Goal: Complete application form: Complete application form

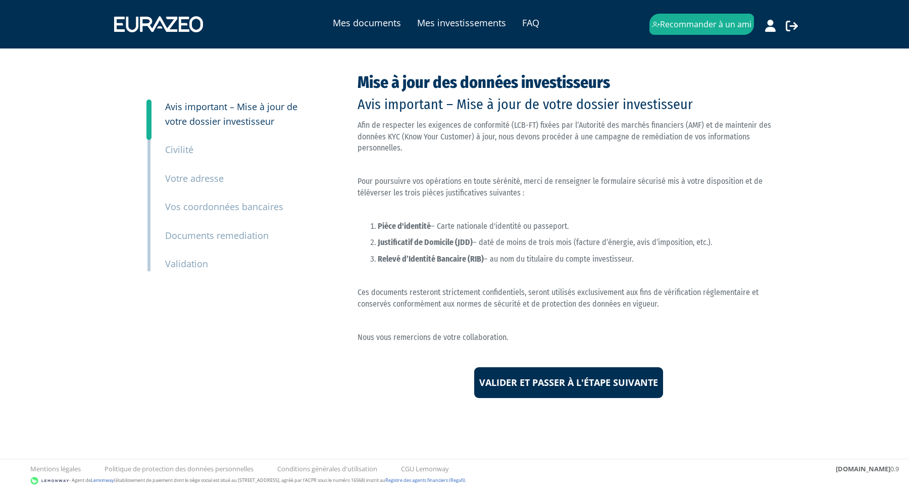
click at [194, 233] on small "Documents remediation" at bounding box center [217, 235] width 104 height 12
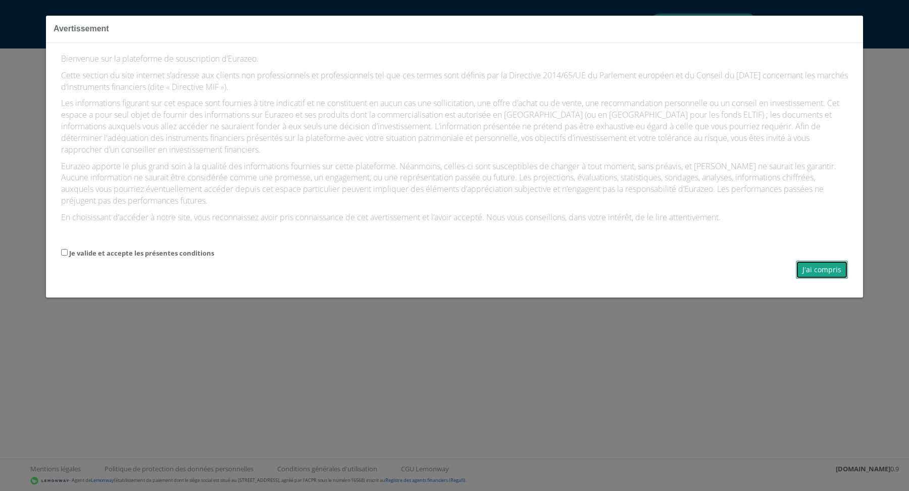
click at [814, 272] on button "J'ai compris" at bounding box center [822, 270] width 52 height 18
click at [97, 252] on label "Je valide et accepte les présentes conditions" at bounding box center [141, 254] width 145 height 10
click at [68, 252] on input "Je valide et accepte les présentes conditions" at bounding box center [64, 252] width 7 height 7
checkbox input "true"
click at [820, 271] on button "J'ai compris" at bounding box center [822, 270] width 52 height 18
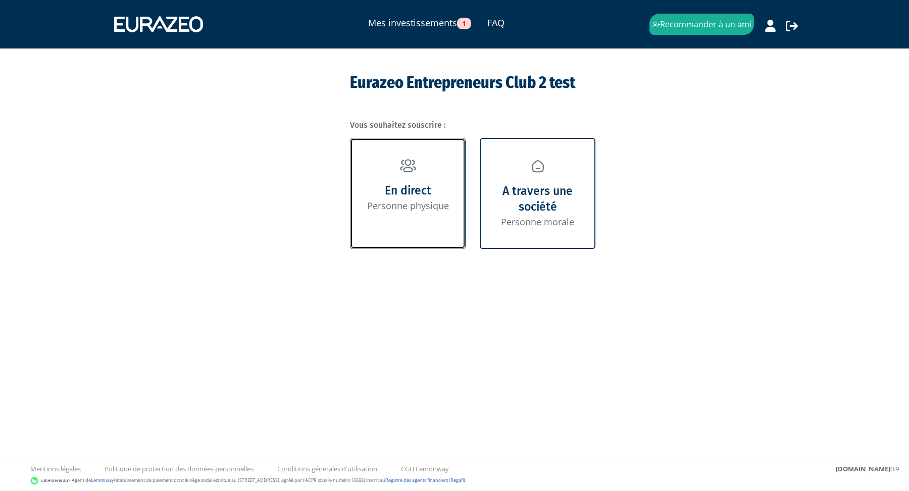
click at [408, 170] on img at bounding box center [408, 166] width 16 height 14
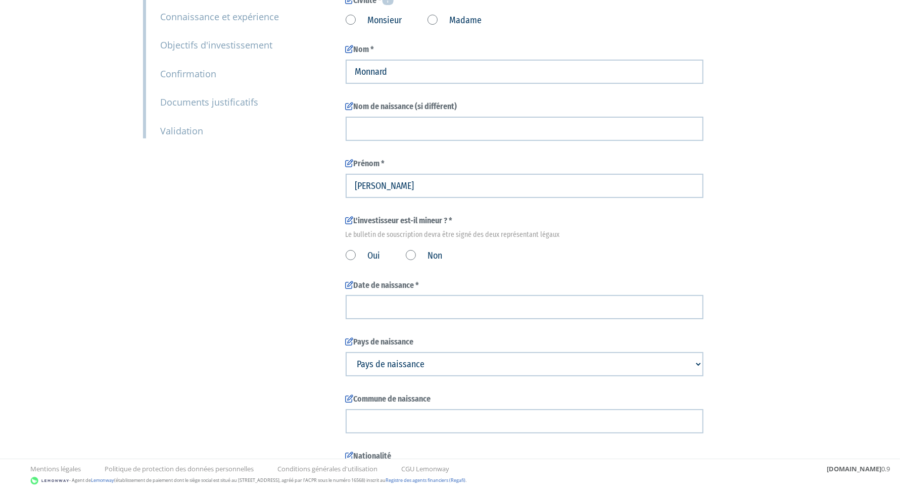
scroll to position [266, 0]
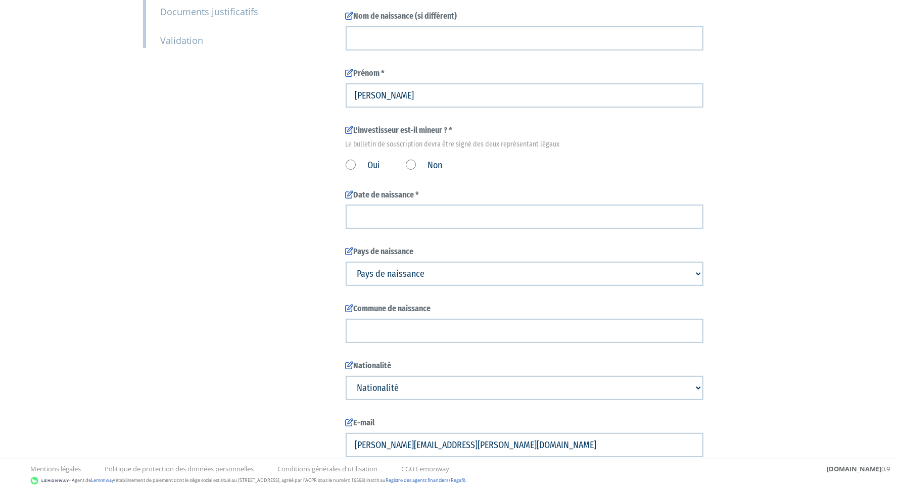
click at [415, 163] on label "Non" at bounding box center [424, 165] width 37 height 13
click at [0, 0] on input "Non" at bounding box center [0, 0] width 0 height 0
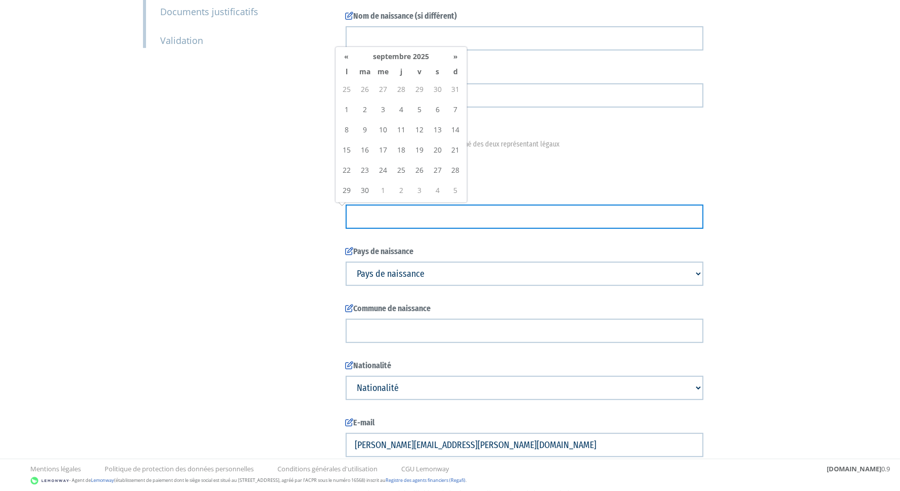
click at [430, 213] on input at bounding box center [524, 217] width 358 height 24
type input "01/01/1970"
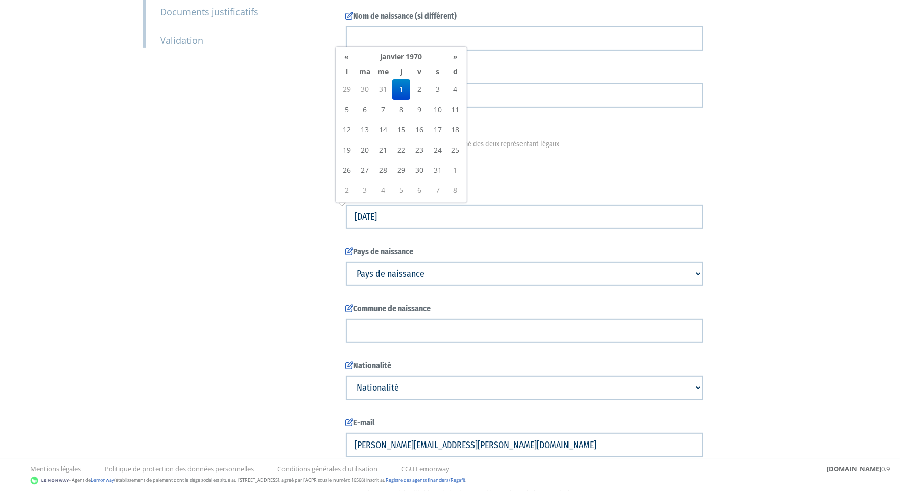
click at [406, 90] on td "1" at bounding box center [401, 89] width 18 height 20
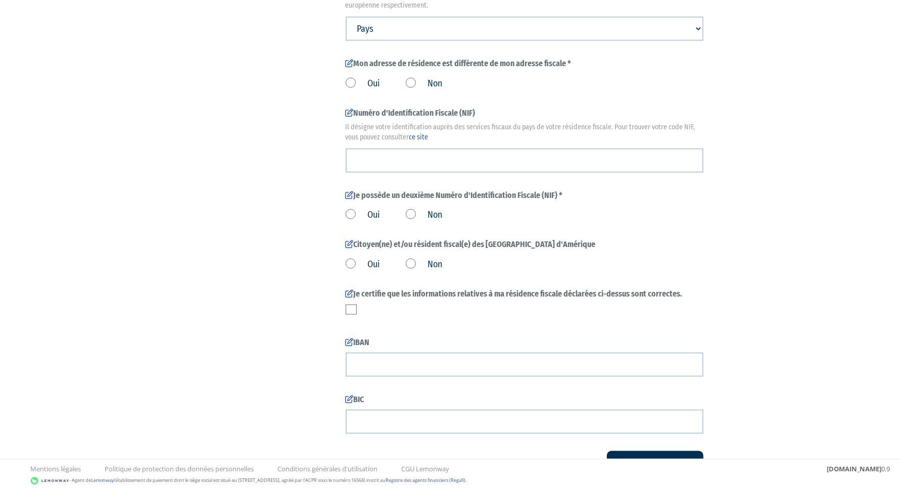
scroll to position [1176, 0]
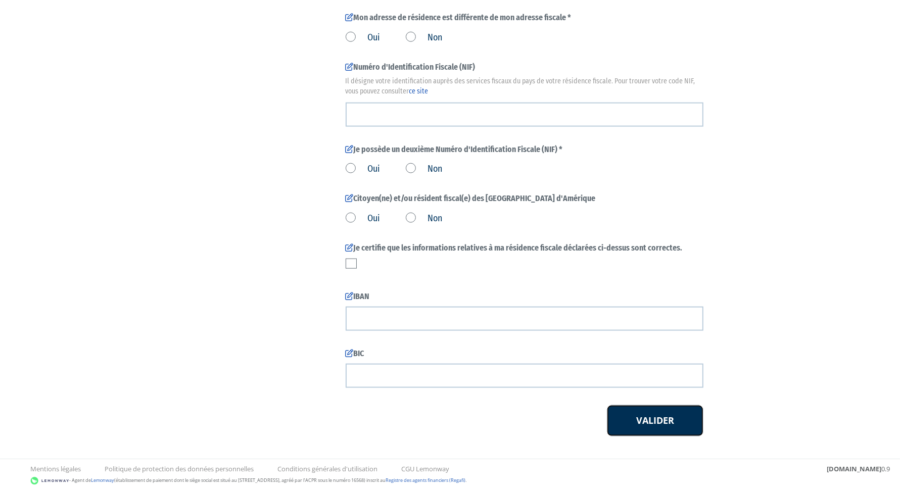
click at [675, 416] on button "Valider" at bounding box center [655, 420] width 96 height 31
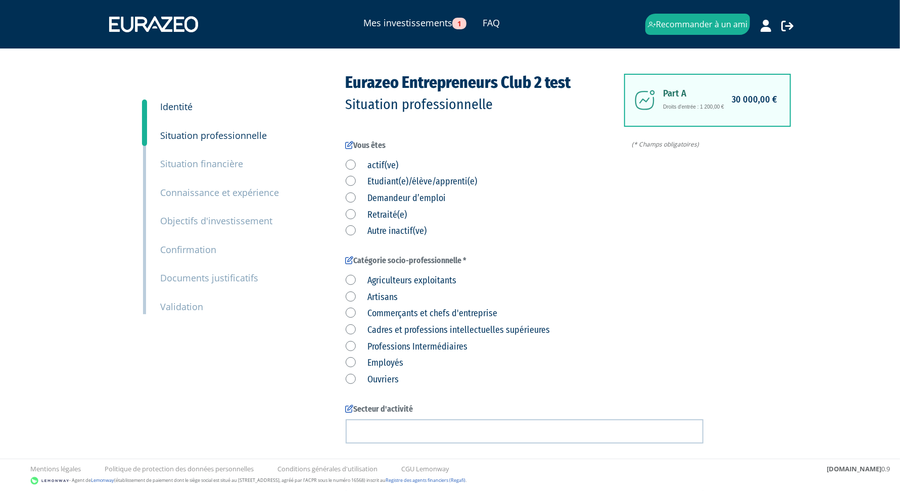
click at [193, 304] on small "Validation" at bounding box center [182, 307] width 43 height 12
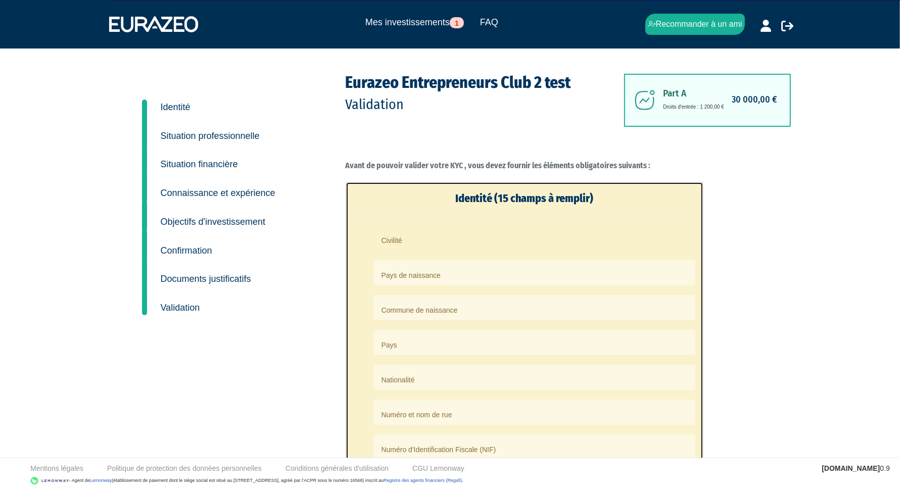
click at [418, 239] on li "Civilité" at bounding box center [534, 237] width 321 height 25
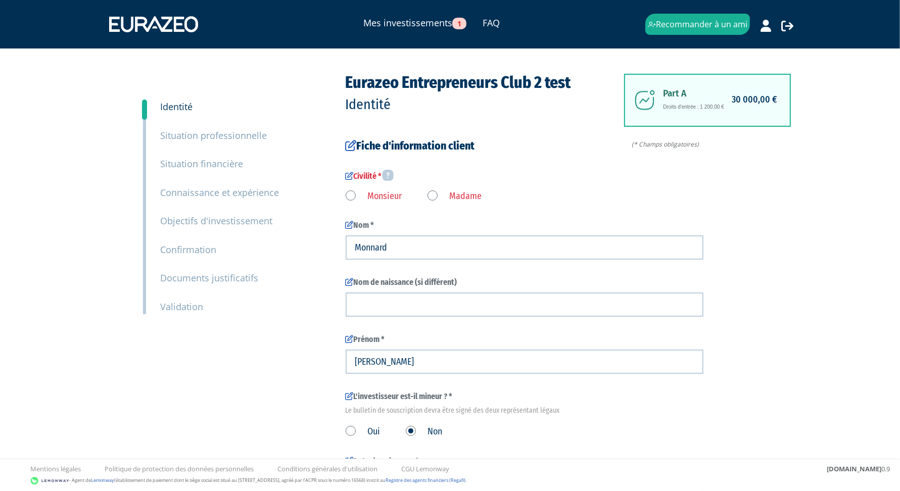
click at [375, 200] on label "Monsieur" at bounding box center [373, 196] width 57 height 13
click at [0, 0] on input "Monsieur" at bounding box center [0, 0] width 0 height 0
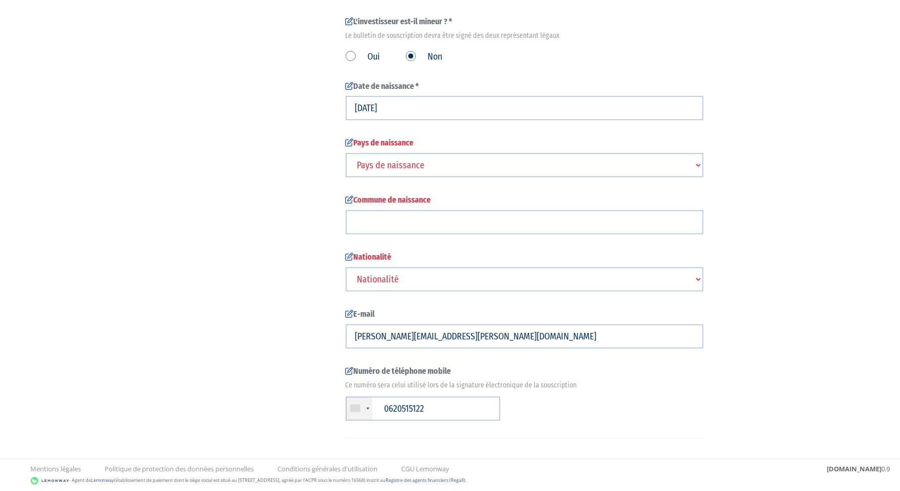
scroll to position [378, 0]
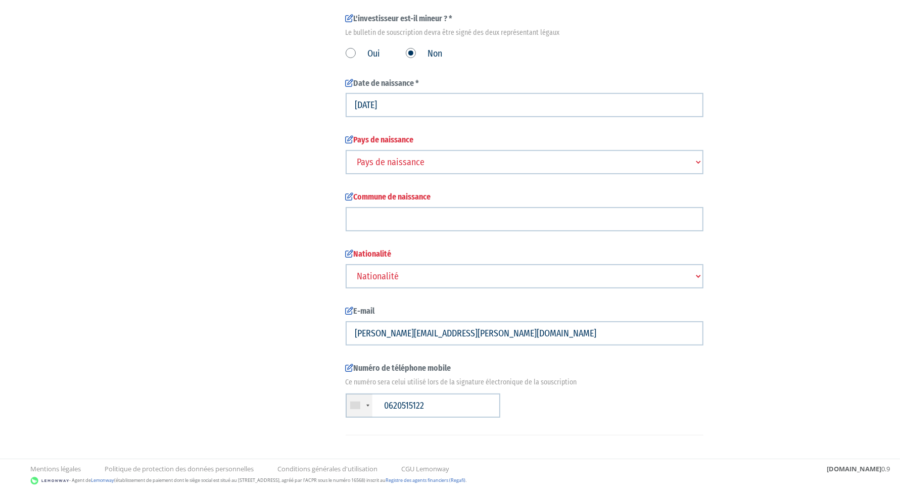
click at [407, 162] on select "Pays de naissance Afghanistan Afrique du Sud Albanie Algérie Allemagne Andorre" at bounding box center [524, 162] width 358 height 24
select select "75"
click at [345, 150] on select "Pays de naissance Afghanistan Afrique du Sud Albanie Algérie Allemagne Andorre" at bounding box center [524, 162] width 358 height 24
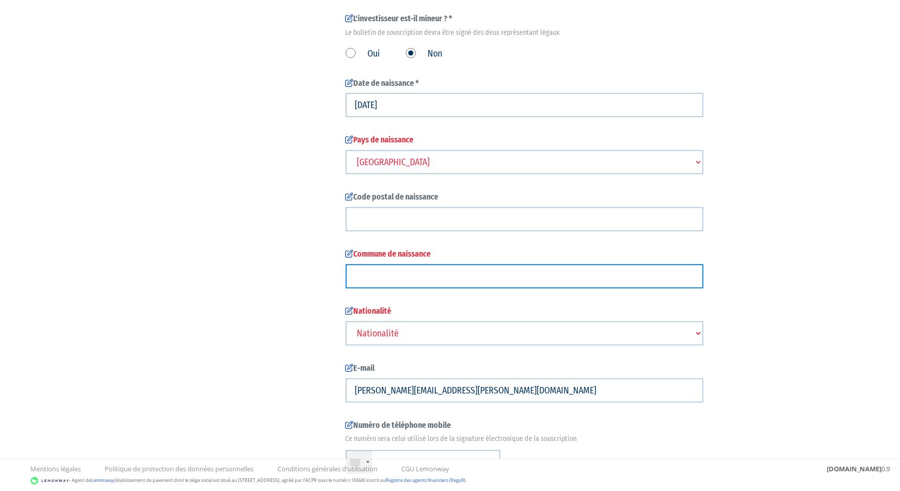
click at [425, 272] on input "text" at bounding box center [524, 276] width 358 height 24
type input "paris"
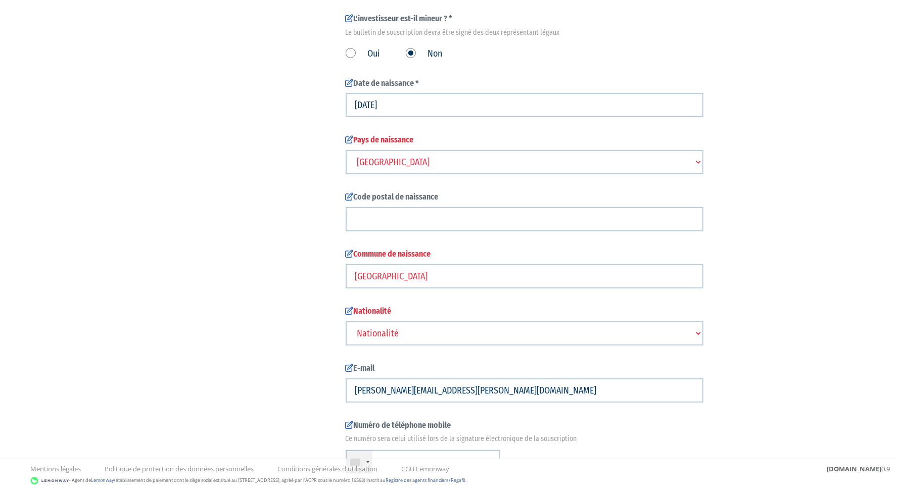
click at [411, 336] on select "Nationalité Afghanistan Afrique du Sud Albanie Algérie Allemagne Andorre" at bounding box center [524, 333] width 358 height 24
select select "75"
click at [345, 321] on select "Nationalité Afghanistan Afrique du Sud Albanie Algérie Allemagne Andorre" at bounding box center [524, 333] width 358 height 24
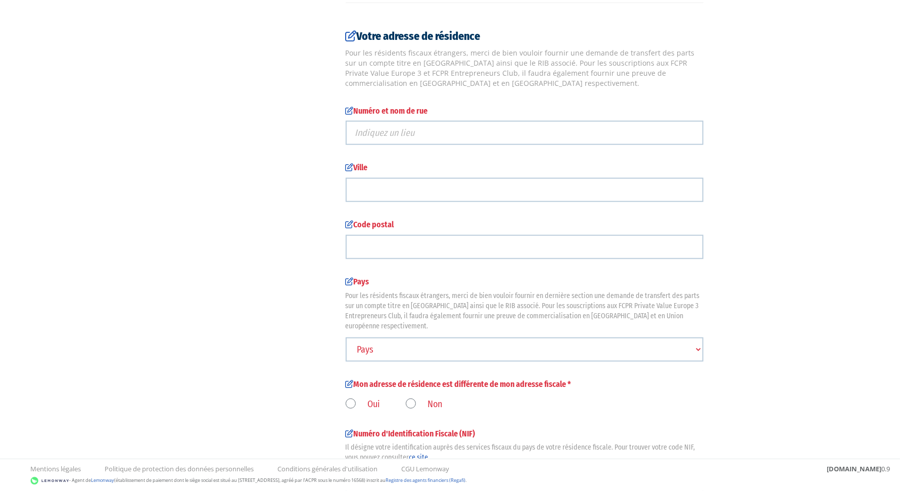
scroll to position [867, 0]
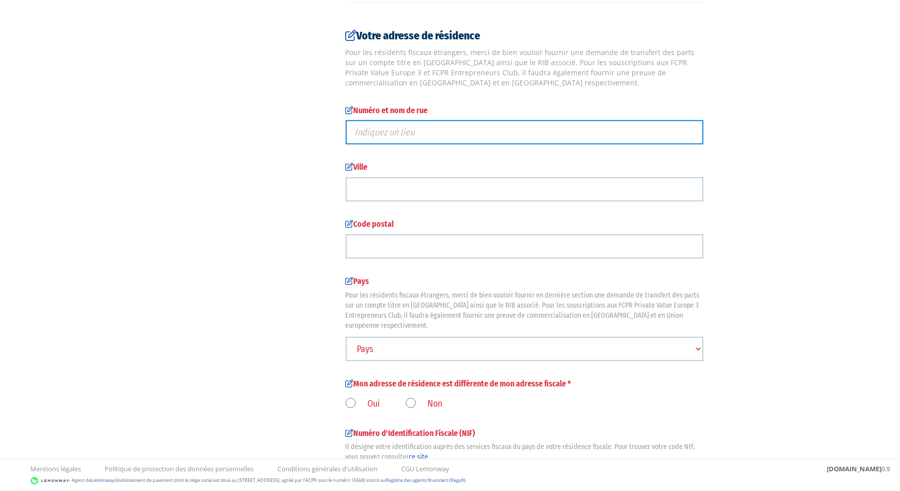
click at [408, 130] on input "text" at bounding box center [524, 132] width 358 height 24
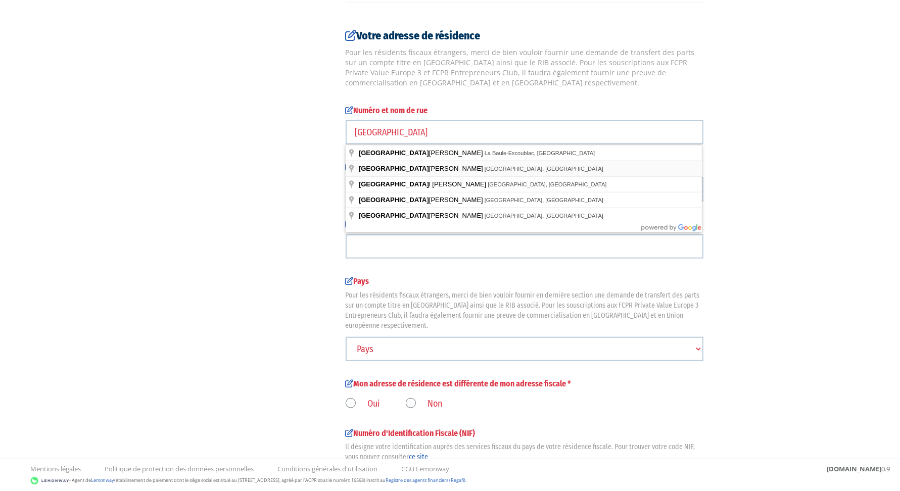
type input "Avenue du Général Leclerc, Paris, France"
type input "75014"
type input "Avenue du Général Leclerc"
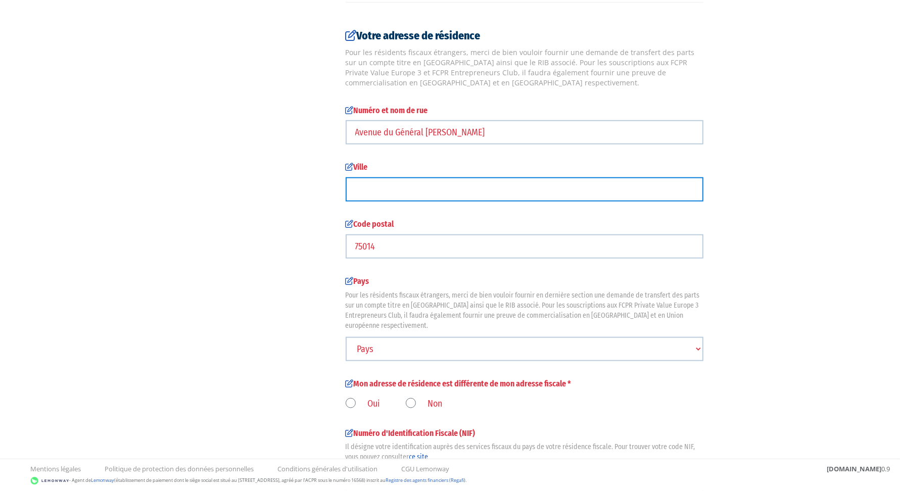
click at [402, 184] on input "text" at bounding box center [524, 189] width 358 height 24
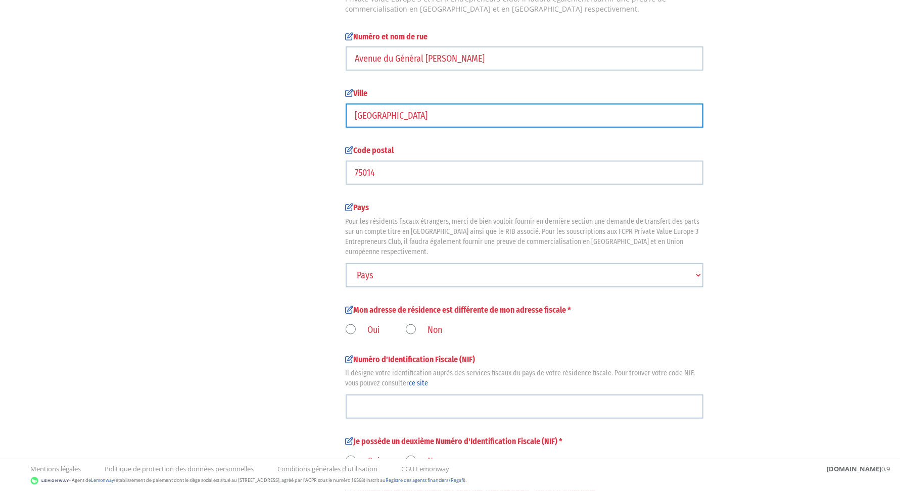
scroll to position [1099, 0]
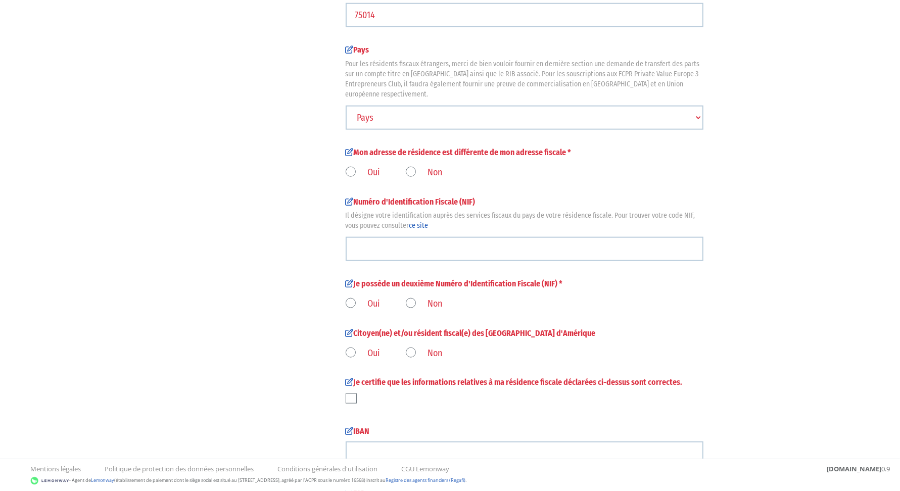
type input "Paris"
click at [386, 109] on select "Pays Afghanistan Afrique du Sud Albanie Algérie Allemagne Andorre" at bounding box center [524, 118] width 358 height 24
select select "75"
click at [345, 106] on select "Pays Afghanistan Afrique du Sud Albanie Algérie Allemagne Andorre" at bounding box center [524, 118] width 358 height 24
click at [409, 166] on label "Non" at bounding box center [424, 172] width 37 height 13
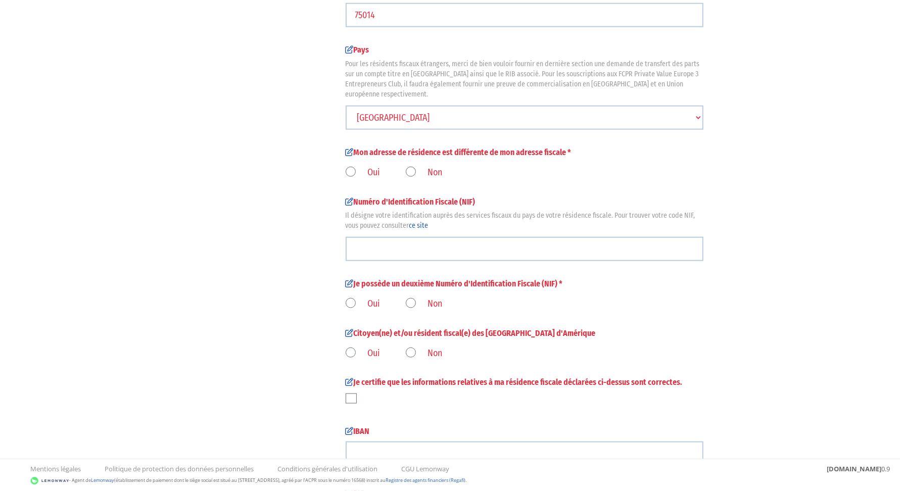
click at [0, 0] on input "Non" at bounding box center [0, 0] width 0 height 0
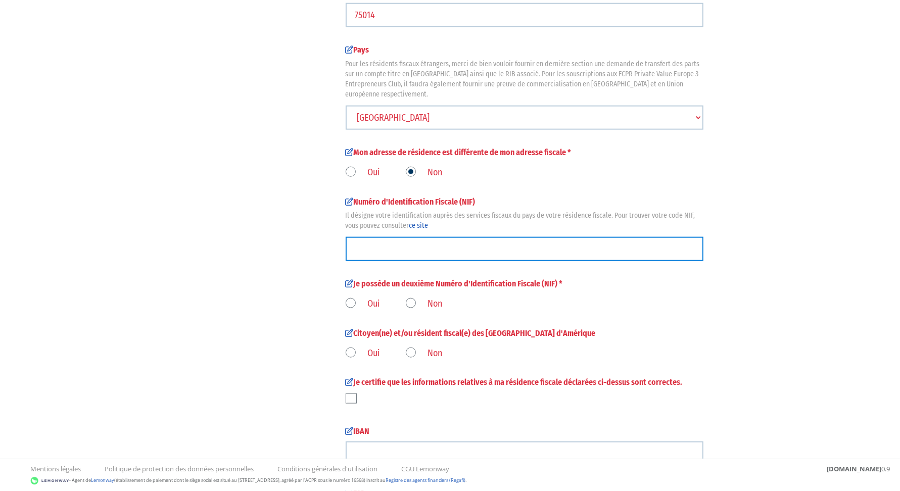
click at [455, 239] on input "text" at bounding box center [524, 249] width 358 height 24
type input "123456"
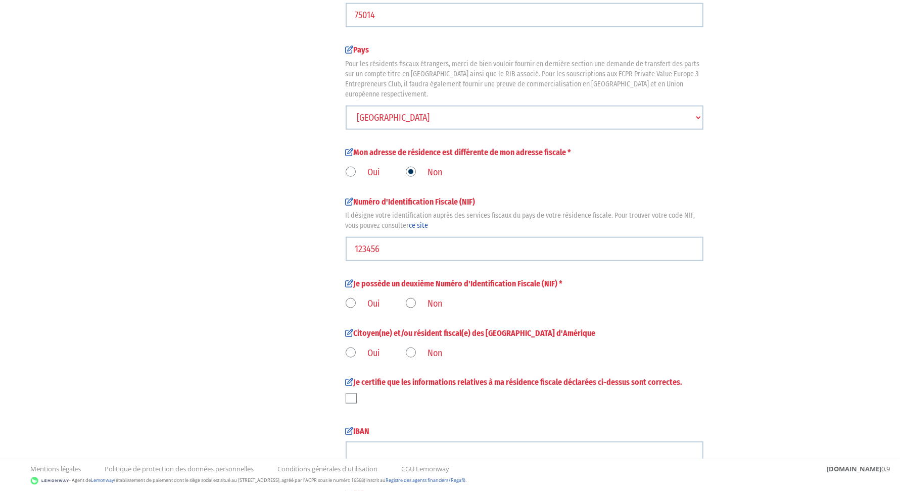
click at [412, 298] on label "Non" at bounding box center [424, 304] width 37 height 13
click at [0, 0] on input "Non" at bounding box center [0, 0] width 0 height 0
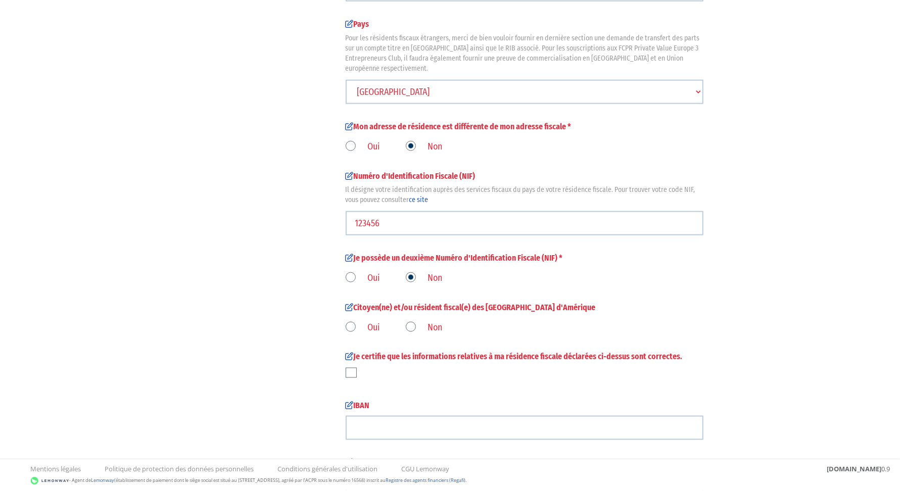
scroll to position [1148, 0]
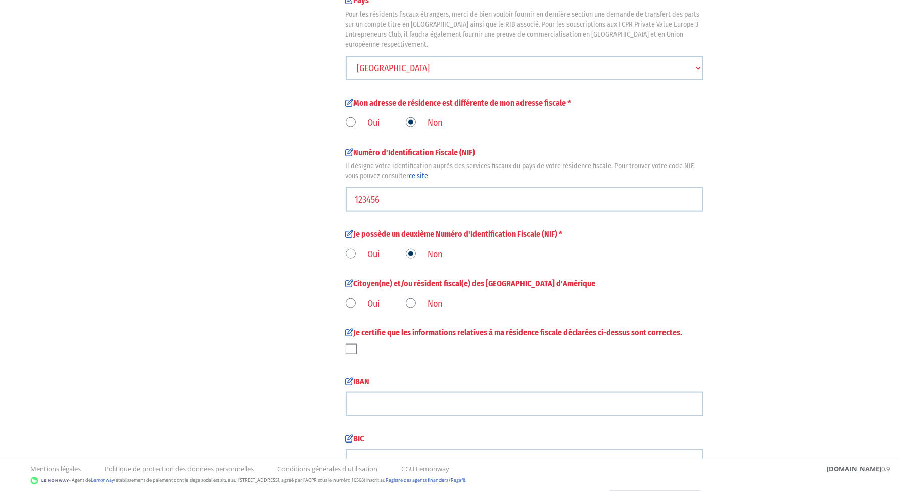
click at [412, 298] on label "Non" at bounding box center [424, 304] width 37 height 13
click at [0, 0] on input "Non" at bounding box center [0, 0] width 0 height 0
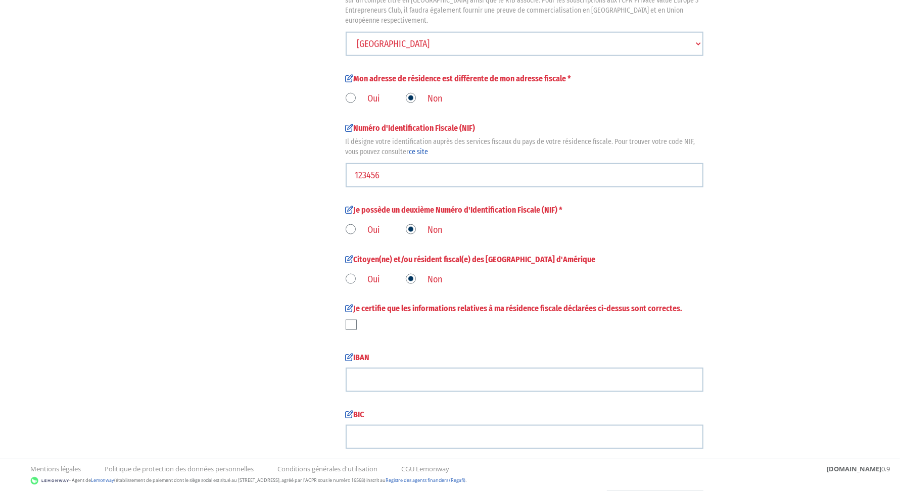
scroll to position [1233, 0]
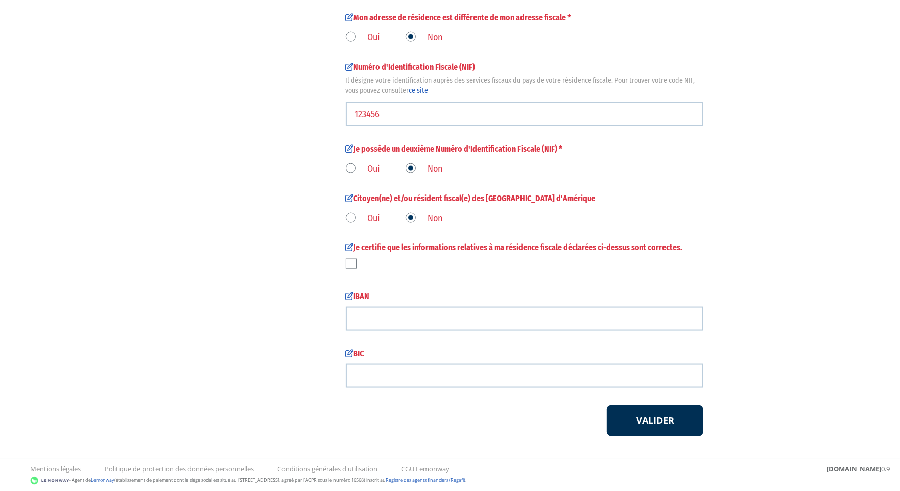
click at [355, 259] on label at bounding box center [350, 264] width 11 height 10
click at [0, 0] on input "checkbox" at bounding box center [0, 0] width 0 height 0
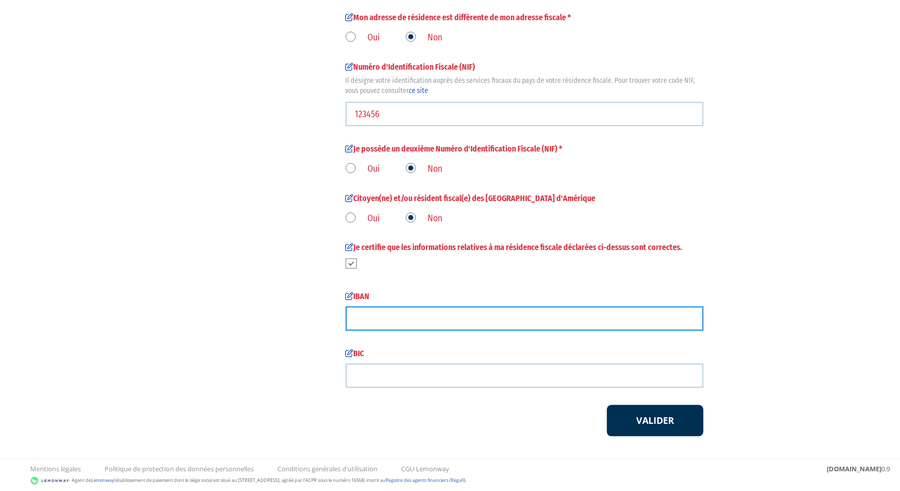
click at [396, 317] on input "text" at bounding box center [524, 319] width 358 height 24
type input "123"
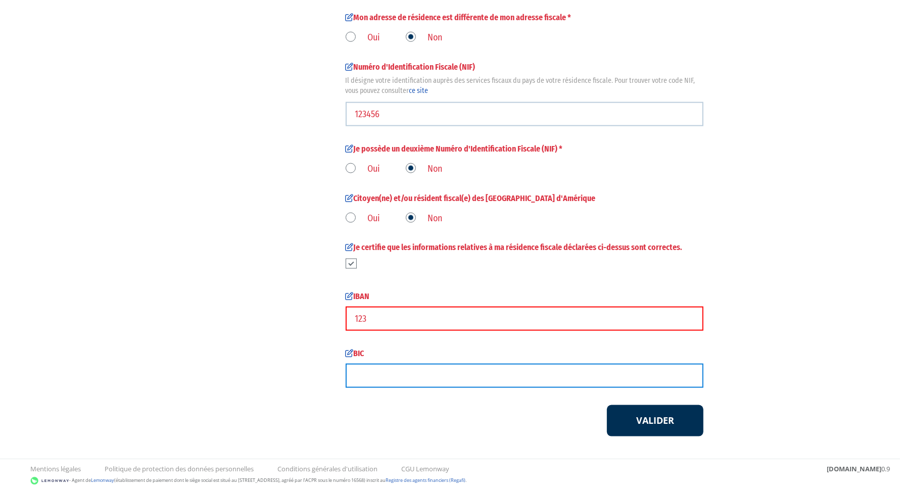
click at [417, 367] on input "text" at bounding box center [524, 376] width 358 height 24
type input "123"
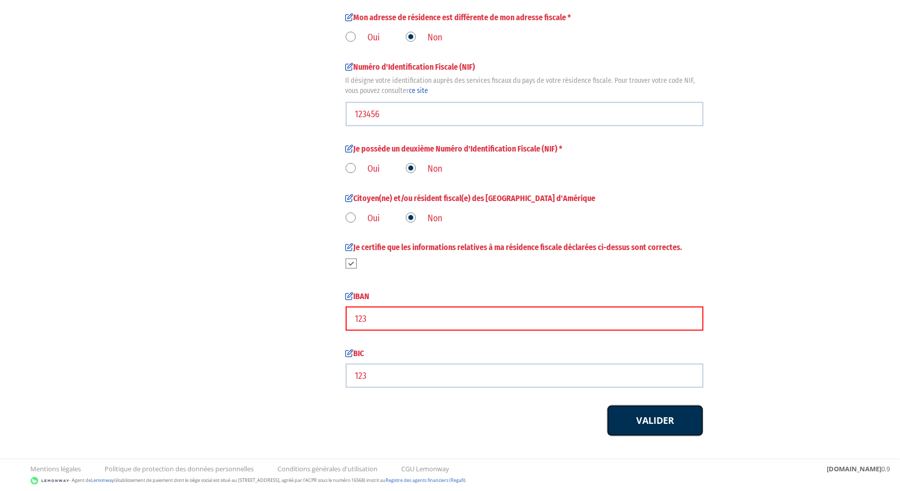
click at [676, 405] on button "Valider" at bounding box center [655, 420] width 96 height 31
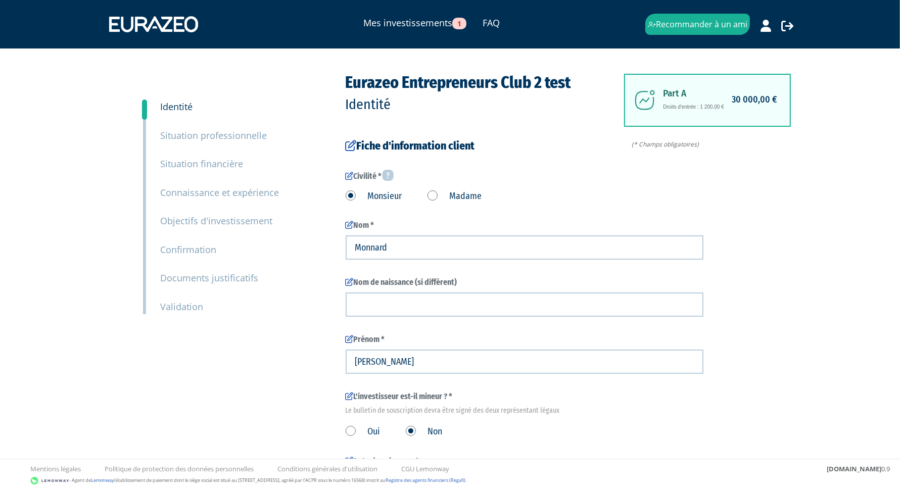
click at [190, 307] on small "Validation" at bounding box center [182, 307] width 43 height 12
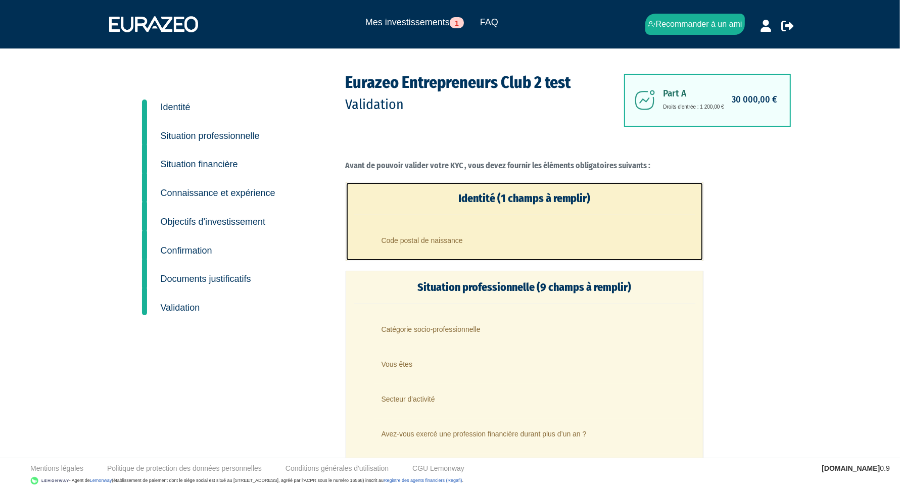
click at [454, 232] on li "Code postal de naissance" at bounding box center [534, 237] width 321 height 25
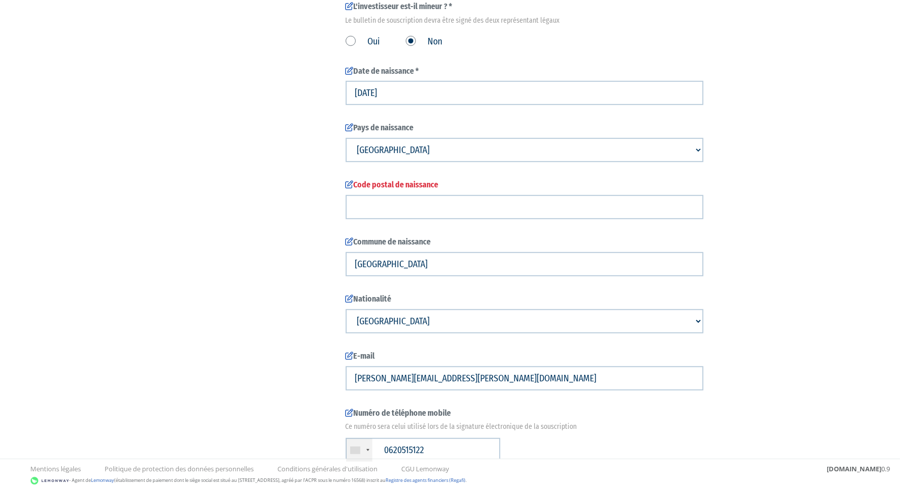
scroll to position [392, 0]
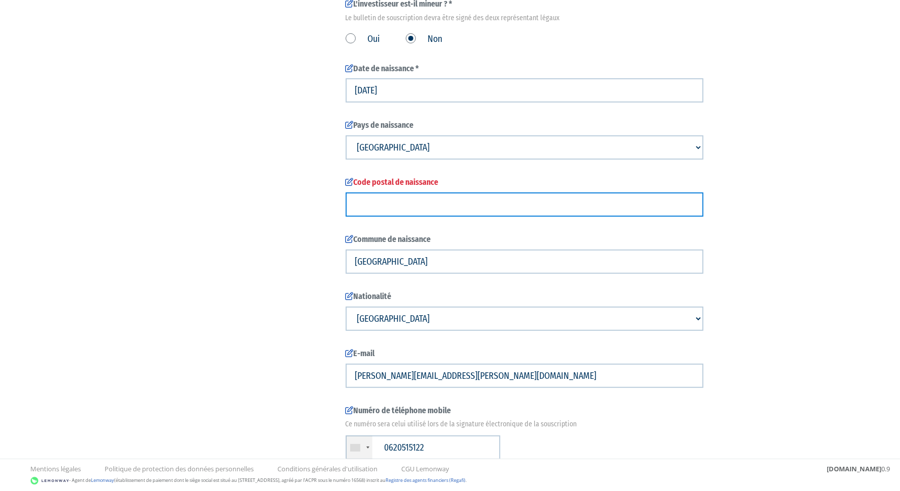
click at [403, 208] on input "text" at bounding box center [524, 204] width 358 height 24
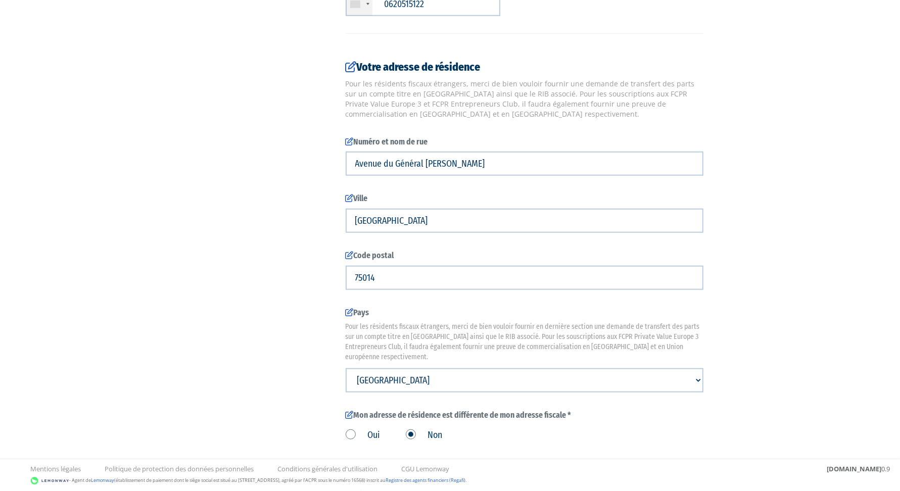
scroll to position [1233, 0]
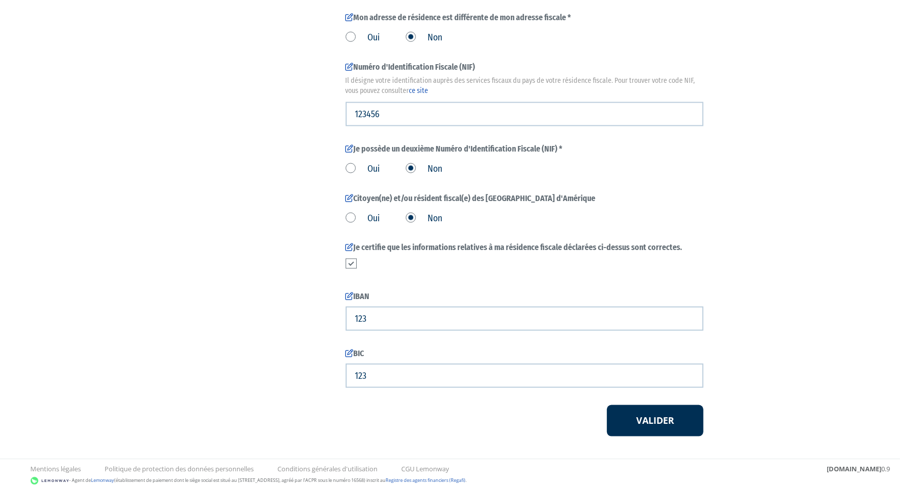
type input "75000"
click at [639, 405] on button "Valider" at bounding box center [655, 420] width 96 height 31
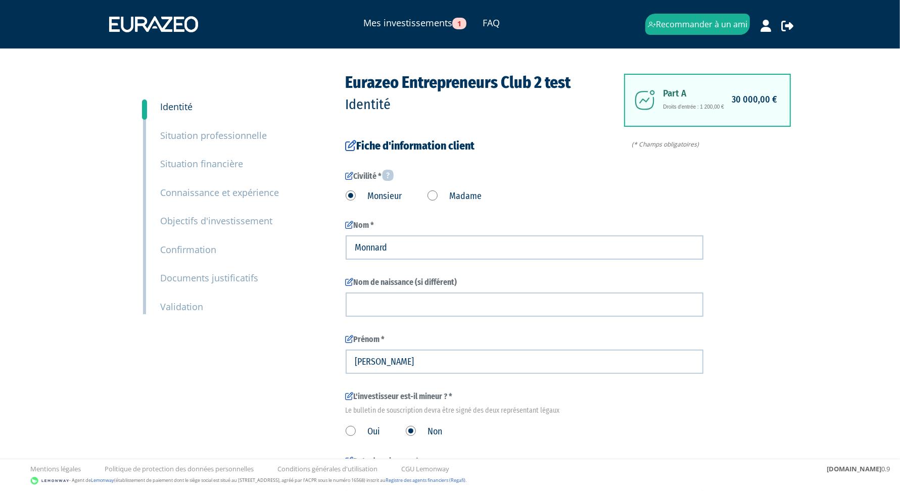
click at [188, 305] on small "Validation" at bounding box center [182, 307] width 43 height 12
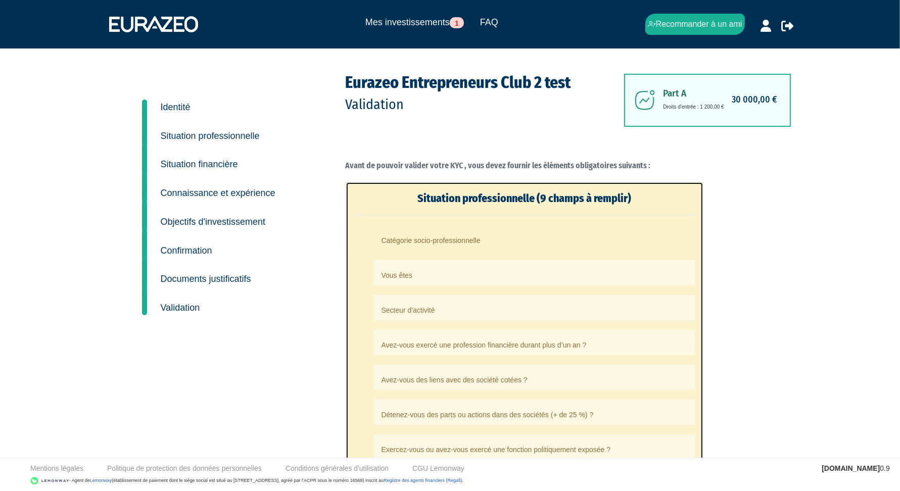
click at [430, 241] on li "Catégorie socio-professionnelle" at bounding box center [534, 237] width 321 height 25
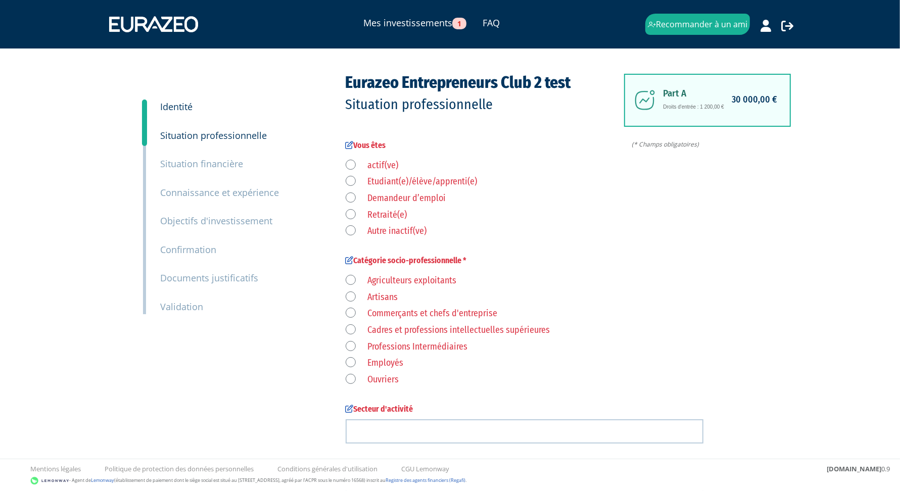
click at [379, 166] on label "actif(ve)" at bounding box center [371, 165] width 53 height 13
click at [0, 0] on input "actif(ve)" at bounding box center [0, 0] width 0 height 0
click at [413, 277] on label "Agriculteurs exploitants" at bounding box center [400, 280] width 111 height 13
click at [0, 0] on exploitants "Agriculteurs exploitants" at bounding box center [0, 0] width 0 height 0
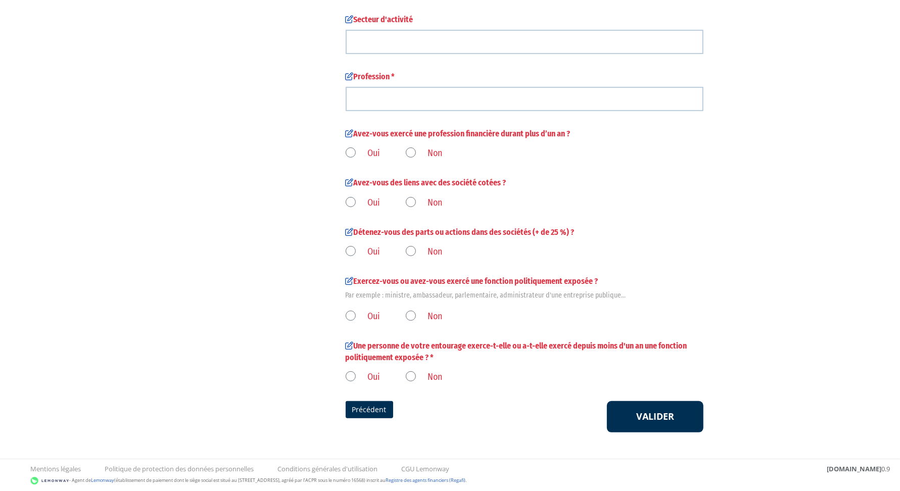
scroll to position [389, 0]
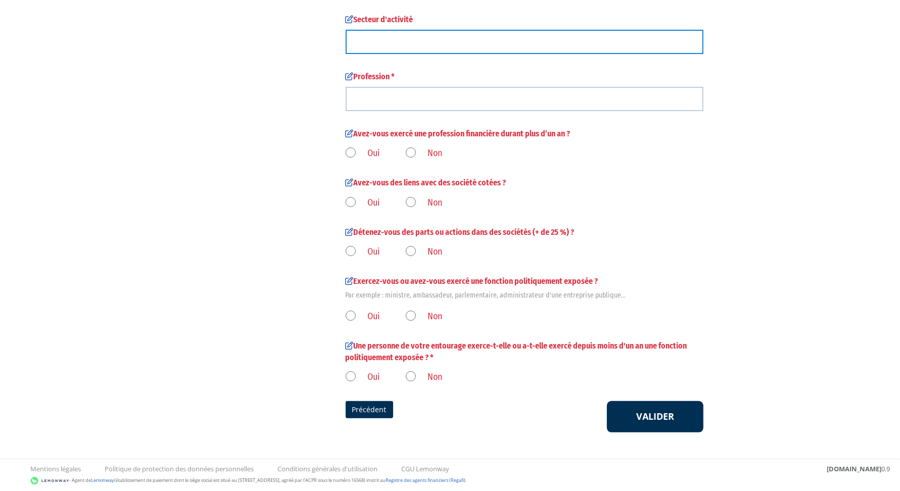
click at [382, 46] on input "text" at bounding box center [524, 42] width 358 height 24
type input "a"
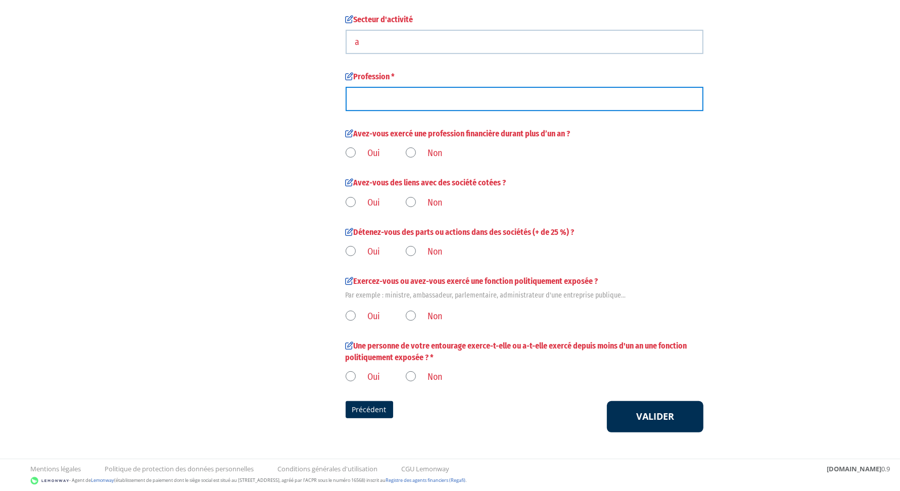
click at [379, 93] on input "text" at bounding box center [524, 99] width 358 height 24
type input "a"
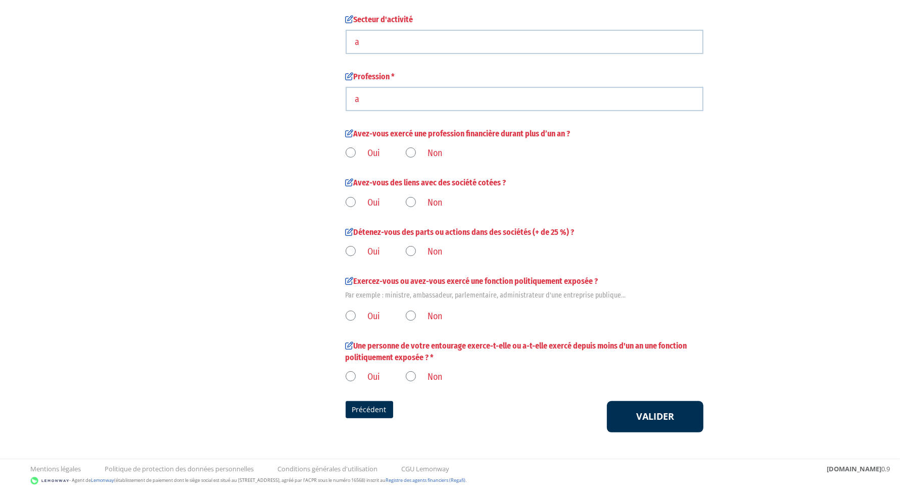
click at [348, 151] on label "Oui" at bounding box center [362, 153] width 35 height 13
click at [0, 0] on input "Oui" at bounding box center [0, 0] width 0 height 0
click at [353, 200] on label "Oui" at bounding box center [362, 202] width 35 height 13
click at [0, 0] on input "Oui" at bounding box center [0, 0] width 0 height 0
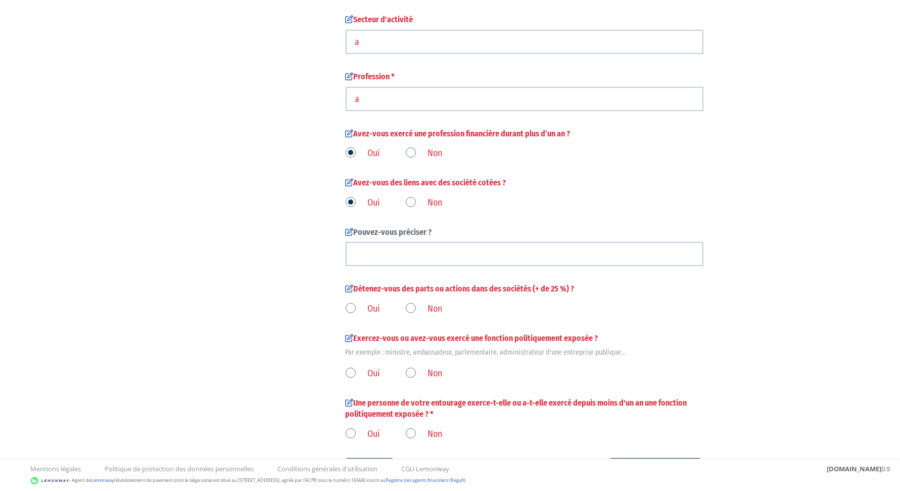
click at [411, 201] on label "Non" at bounding box center [424, 202] width 37 height 13
click at [0, 0] on input "Non" at bounding box center [0, 0] width 0 height 0
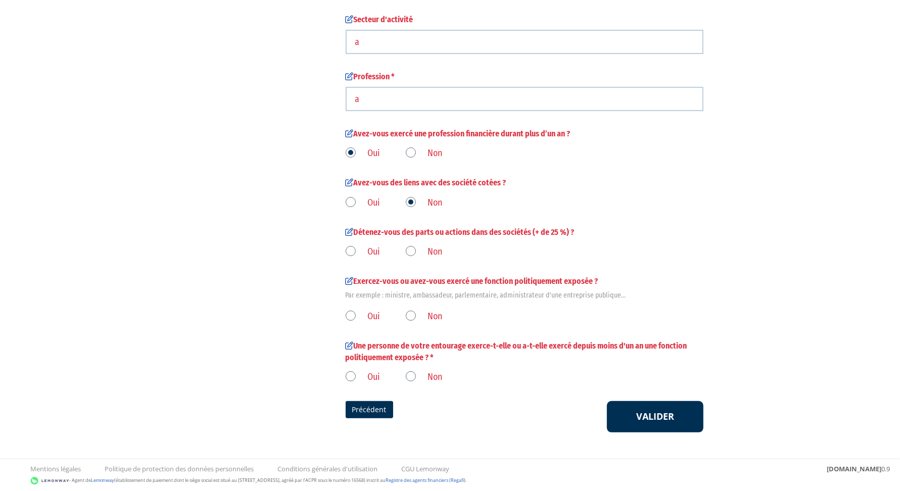
click at [430, 252] on label "Non" at bounding box center [424, 251] width 37 height 13
click at [0, 0] on input "Non" at bounding box center [0, 0] width 0 height 0
click at [432, 312] on label "Non" at bounding box center [424, 316] width 37 height 13
click at [0, 0] on input "Non" at bounding box center [0, 0] width 0 height 0
click at [428, 373] on label "Non" at bounding box center [424, 377] width 37 height 13
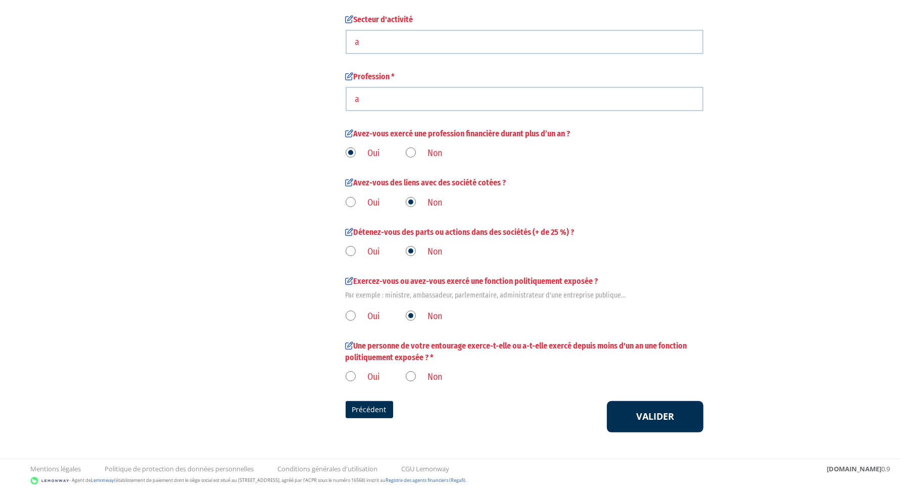
click at [0, 0] on input "Non" at bounding box center [0, 0] width 0 height 0
click at [667, 418] on button "Valider" at bounding box center [655, 416] width 96 height 31
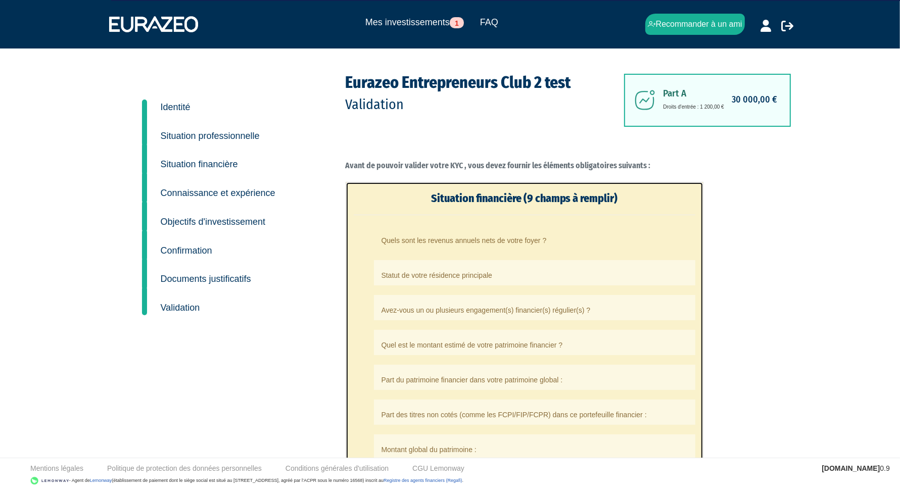
click at [463, 243] on li "Quels sont les revenus annuels nets de votre foyer ?" at bounding box center [534, 237] width 321 height 25
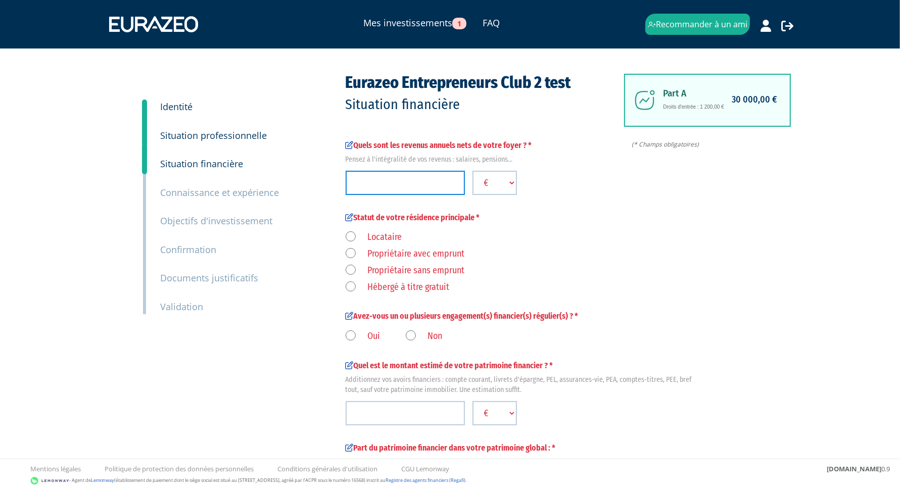
click at [407, 186] on input "number" at bounding box center [404, 183] width 119 height 24
type input "100000"
click at [396, 239] on label "Locataire" at bounding box center [373, 237] width 57 height 13
click at [0, 0] on input "Locataire" at bounding box center [0, 0] width 0 height 0
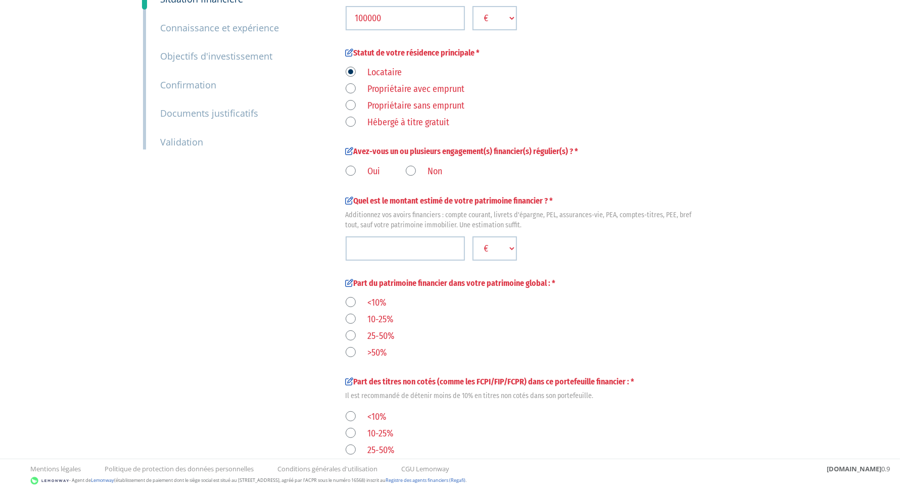
scroll to position [197, 0]
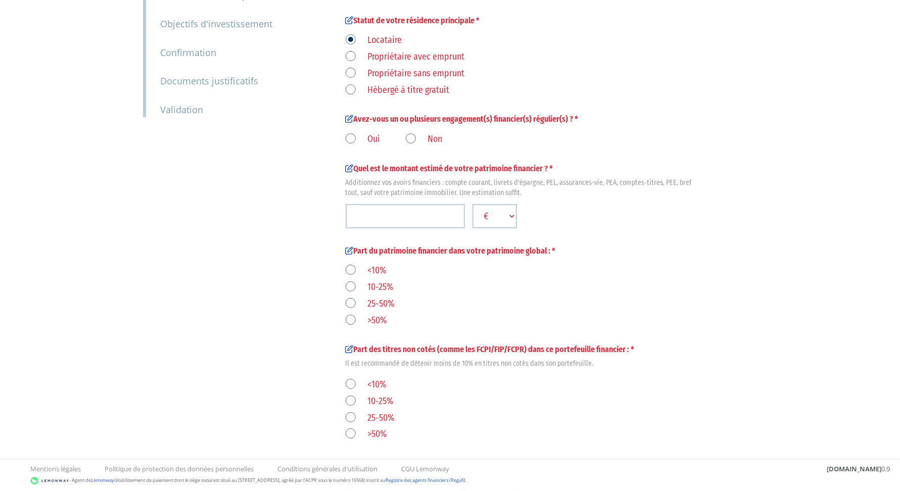
click at [433, 139] on label "Non" at bounding box center [424, 139] width 37 height 13
click at [0, 0] on input "Non" at bounding box center [0, 0] width 0 height 0
click at [422, 211] on input "number" at bounding box center [404, 216] width 119 height 24
type input "100000"
click at [353, 270] on label "<10%" at bounding box center [365, 270] width 41 height 13
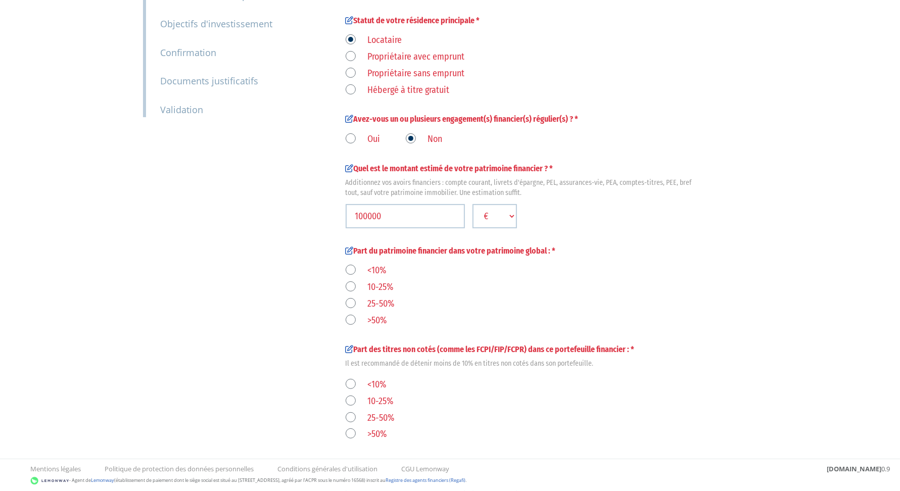
click at [0, 0] on input "<10%" at bounding box center [0, 0] width 0 height 0
click at [352, 382] on label "<10%" at bounding box center [365, 384] width 41 height 13
click at [0, 0] on input "<10%" at bounding box center [0, 0] width 0 height 0
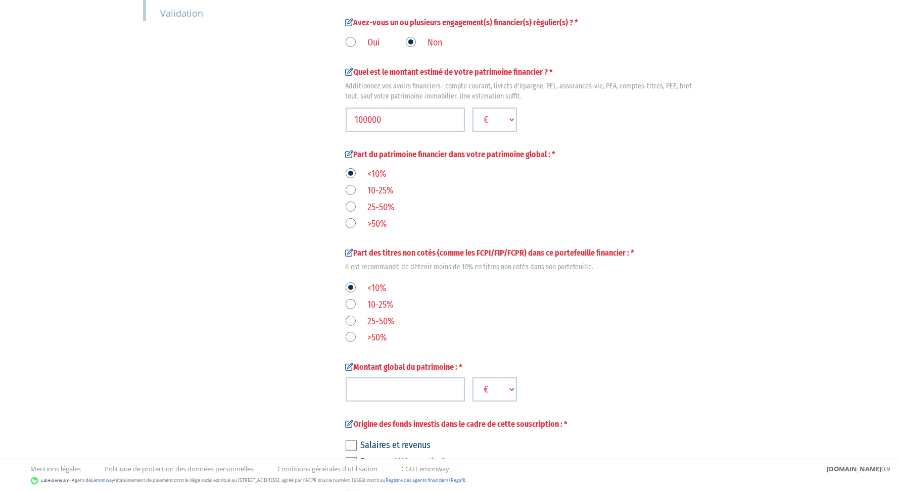
scroll to position [463, 0]
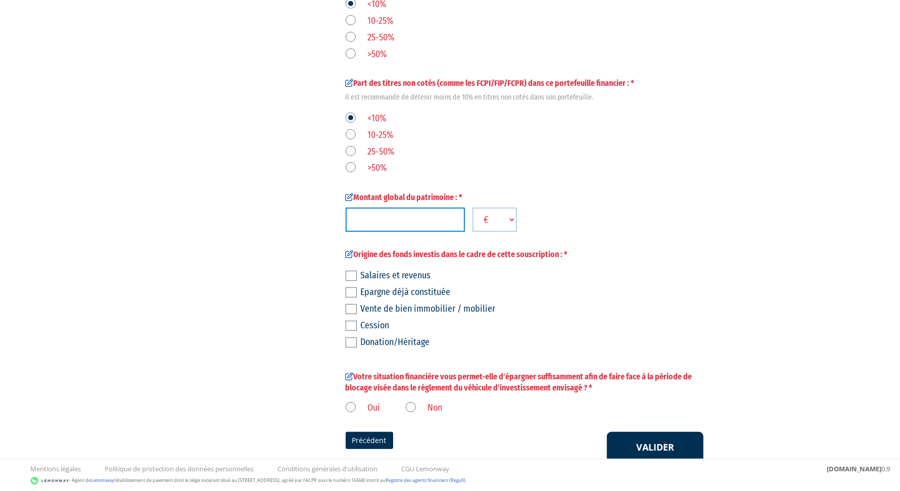
click at [395, 221] on input "number" at bounding box center [404, 220] width 119 height 24
type input "100000"
click at [349, 274] on label at bounding box center [350, 276] width 11 height 10
click at [0, 0] on input "checkbox" at bounding box center [0, 0] width 0 height 0
click at [414, 406] on label "Non" at bounding box center [424, 408] width 37 height 13
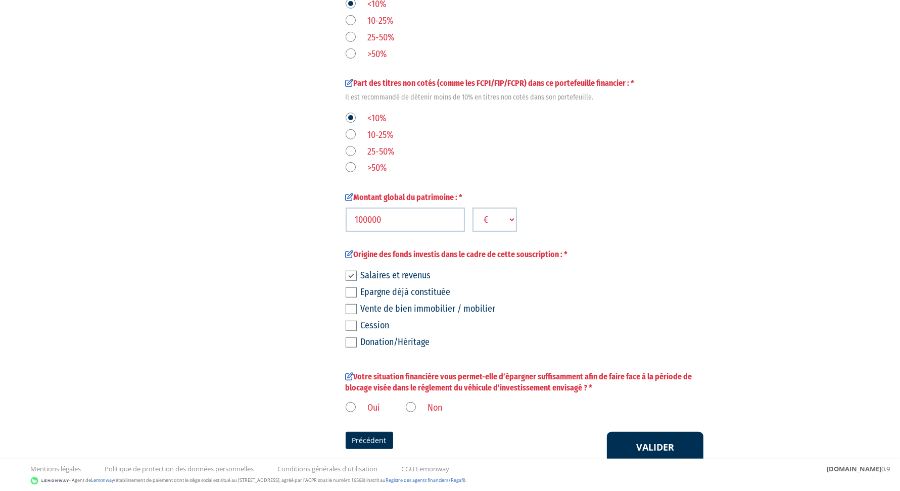
click at [0, 0] on input "Non" at bounding box center [0, 0] width 0 height 0
click at [664, 452] on button "Valider" at bounding box center [655, 447] width 96 height 31
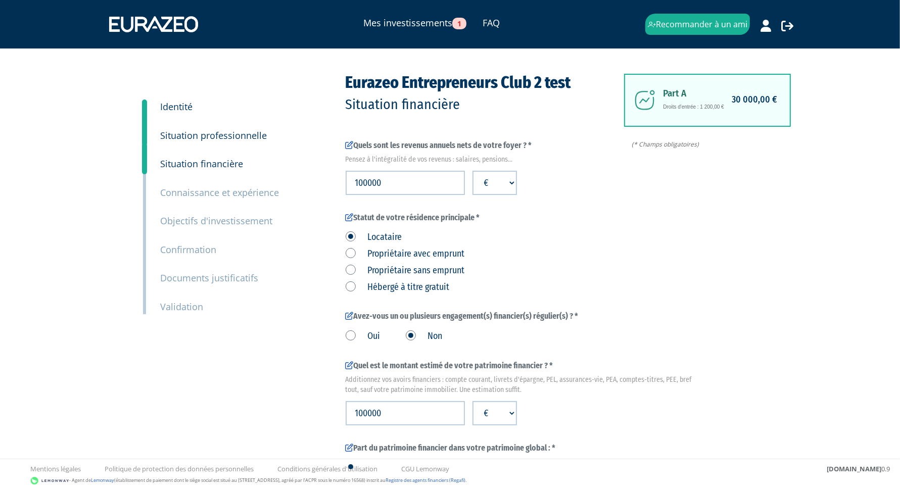
click at [182, 306] on small "Validation" at bounding box center [182, 307] width 43 height 12
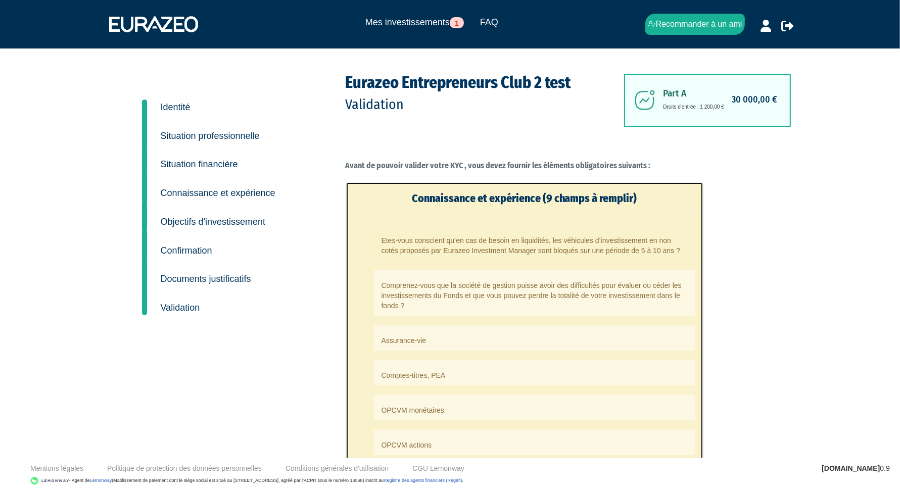
click at [533, 240] on li "Etes-vous conscient qu’en cas de besoin en liquidités, les véhicules d’investis…" at bounding box center [534, 242] width 321 height 35
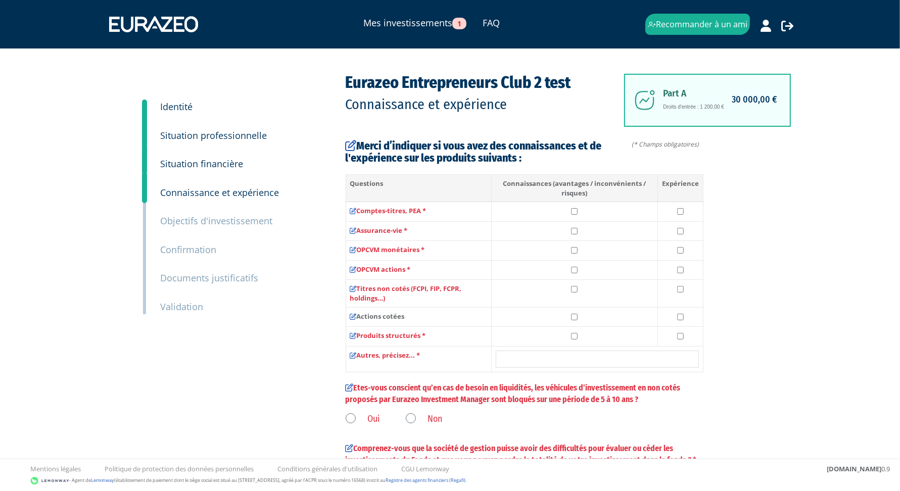
click at [670, 211] on td at bounding box center [679, 212] width 45 height 20
checkbox input "true"
click at [668, 227] on td at bounding box center [679, 231] width 45 height 20
checkbox input "true"
click at [669, 250] on td at bounding box center [679, 251] width 45 height 20
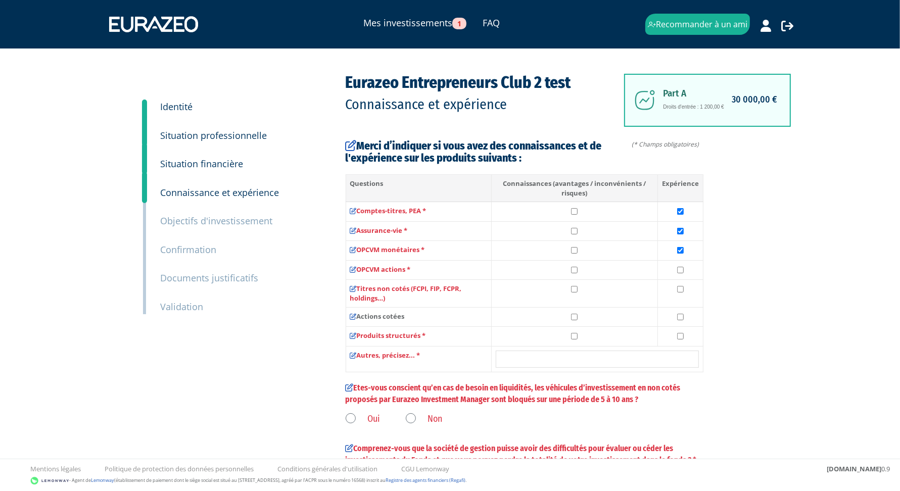
checkbox input "true"
click at [667, 272] on td at bounding box center [679, 270] width 45 height 20
checkbox input "true"
click at [668, 292] on td at bounding box center [679, 293] width 45 height 27
checkbox input "true"
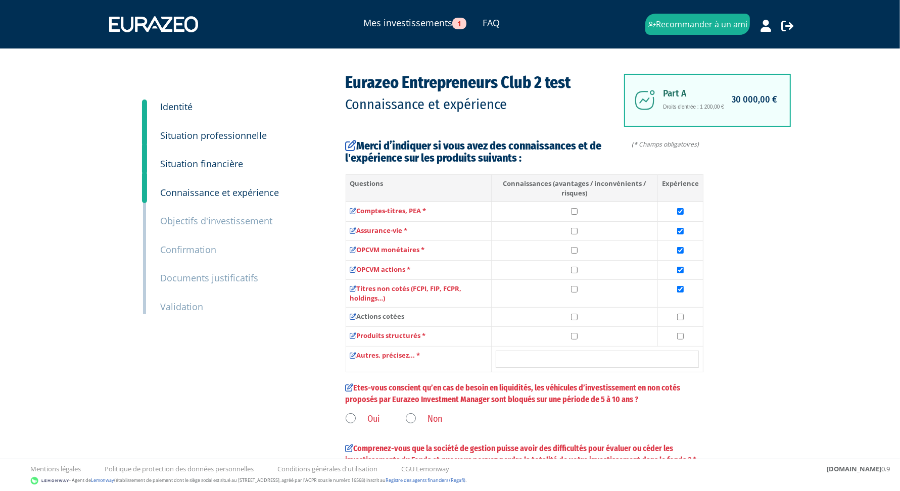
click at [668, 321] on td at bounding box center [679, 317] width 45 height 20
checkbox input "true"
click at [667, 335] on td at bounding box center [679, 337] width 45 height 20
checkbox input "true"
click at [566, 356] on input "text" at bounding box center [596, 359] width 203 height 17
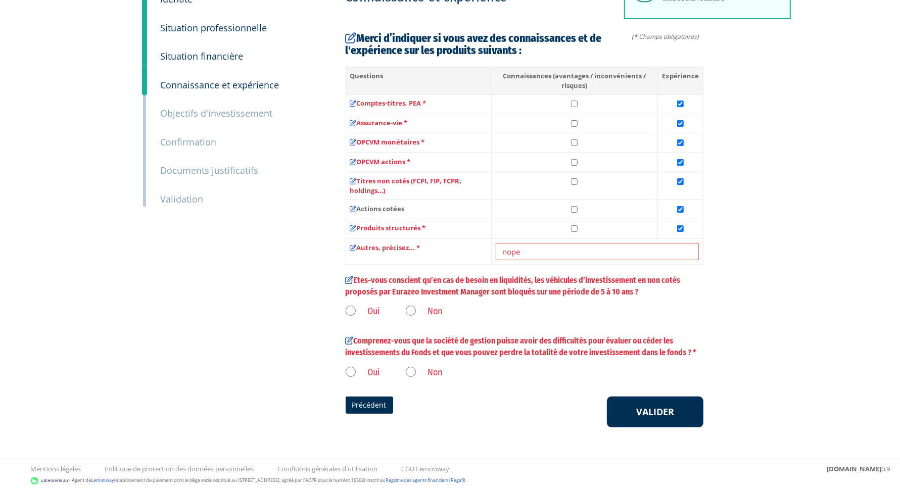
scroll to position [108, 0]
type input "nope"
click at [374, 308] on label "Oui" at bounding box center [362, 311] width 35 height 13
click at [0, 0] on input "Oui" at bounding box center [0, 0] width 0 height 0
click at [364, 371] on label "Oui" at bounding box center [362, 372] width 35 height 13
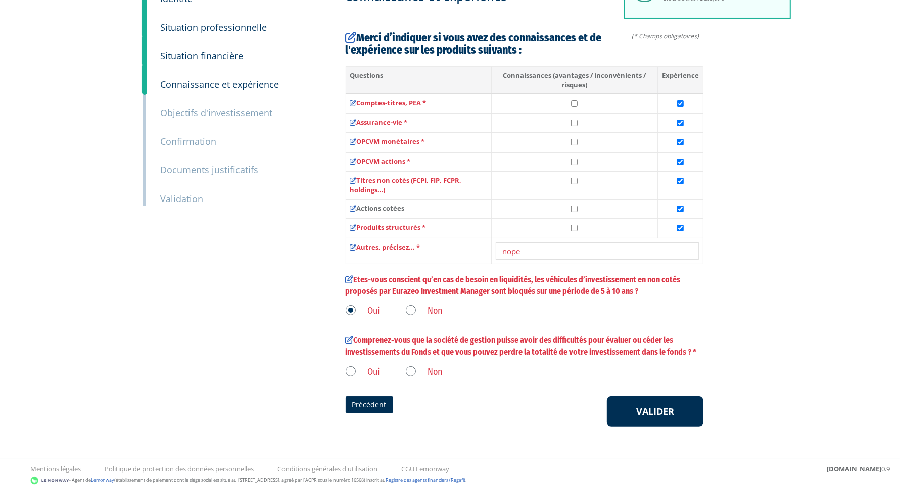
click at [0, 0] on input "Oui" at bounding box center [0, 0] width 0 height 0
click at [661, 402] on button "Valider" at bounding box center [655, 411] width 96 height 31
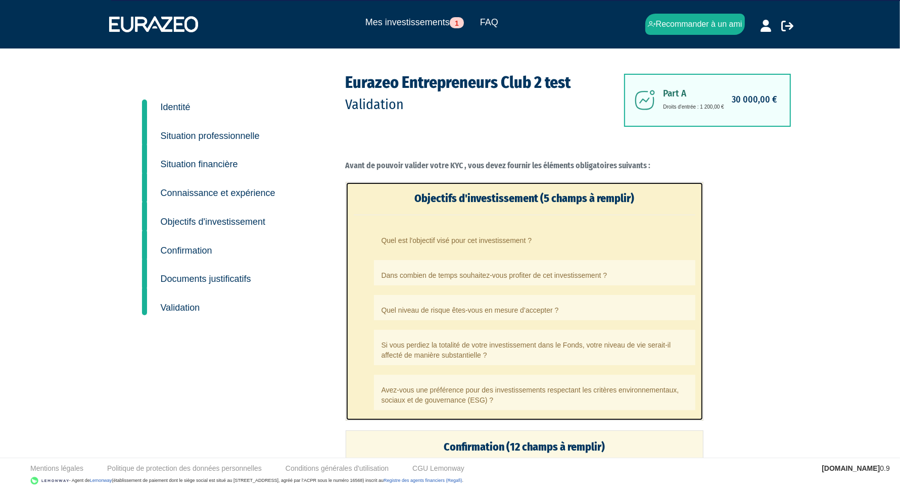
click at [486, 239] on li "Quel est l'objectif visé pour cet investissement ?" at bounding box center [534, 237] width 321 height 25
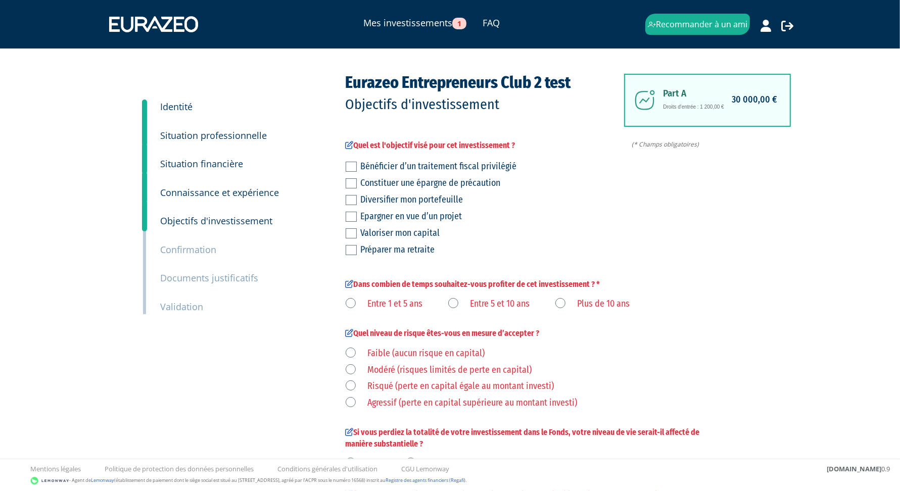
click at [393, 163] on div "Bénéficier d’un traitement fiscal privilégié" at bounding box center [532, 166] width 342 height 14
click at [353, 165] on label at bounding box center [350, 167] width 11 height 10
click at [0, 0] on input "checkbox" at bounding box center [0, 0] width 0 height 0
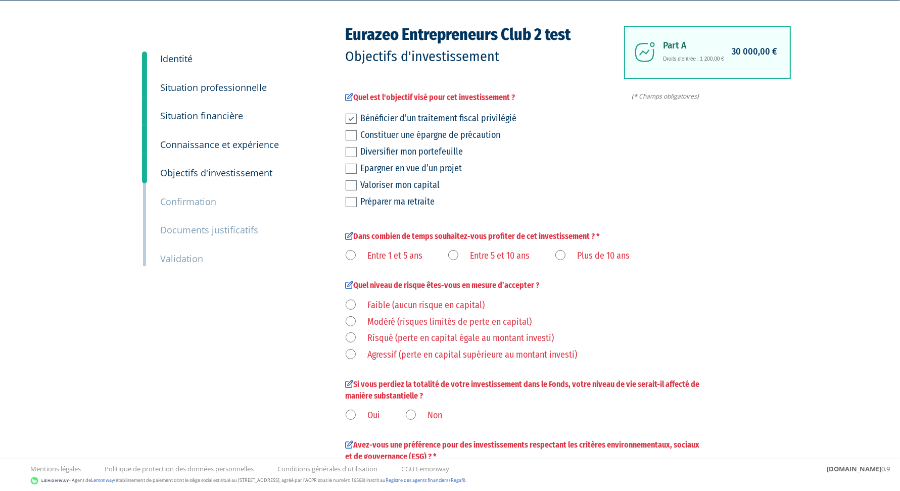
scroll to position [48, 0]
click at [563, 256] on label "Plus de 10 ans" at bounding box center [592, 256] width 75 height 13
click at [0, 0] on ans "Plus de 10 ans" at bounding box center [0, 0] width 0 height 0
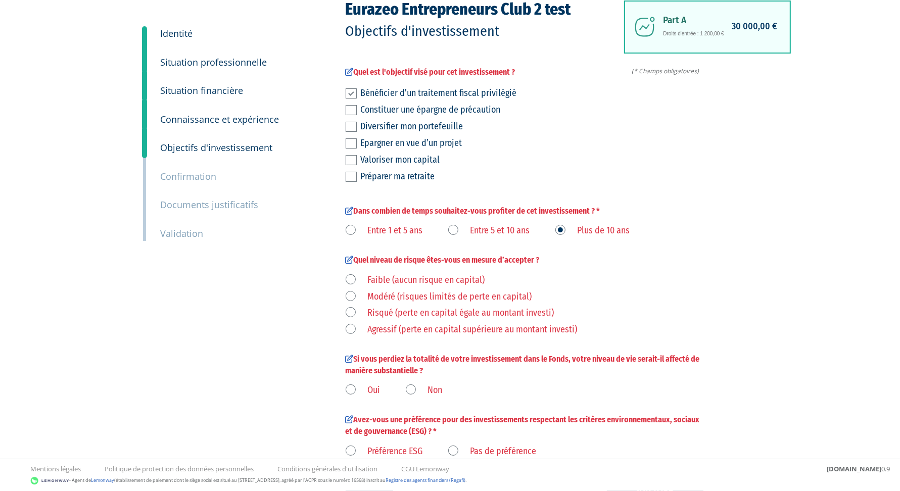
scroll to position [131, 0]
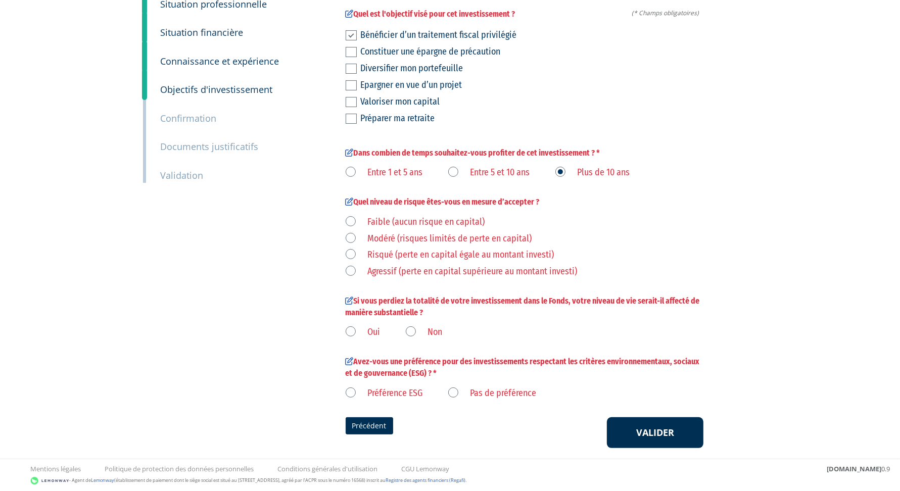
click at [349, 272] on label "Agressif (perte en capital supérieure au montant investi)" at bounding box center [461, 271] width 232 height 13
click at [0, 0] on investi\) "Agressif (perte en capital supérieure au montant investi)" at bounding box center [0, 0] width 0 height 0
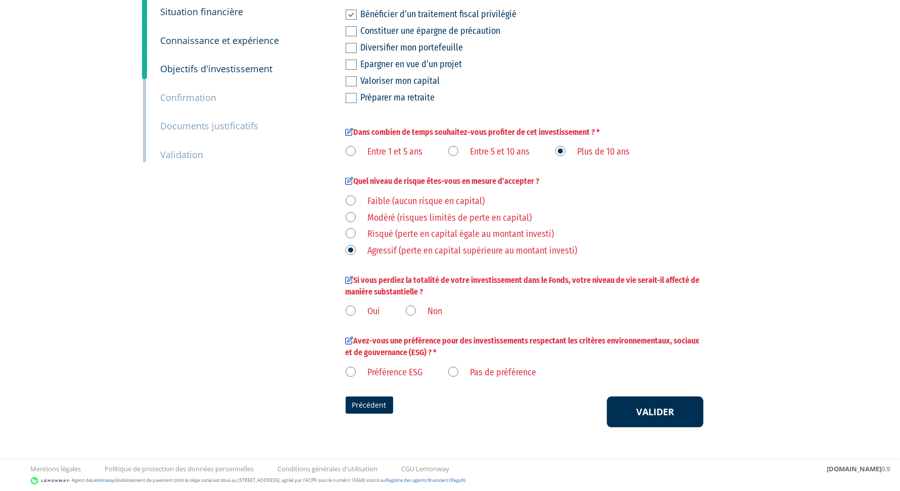
scroll to position [154, 0]
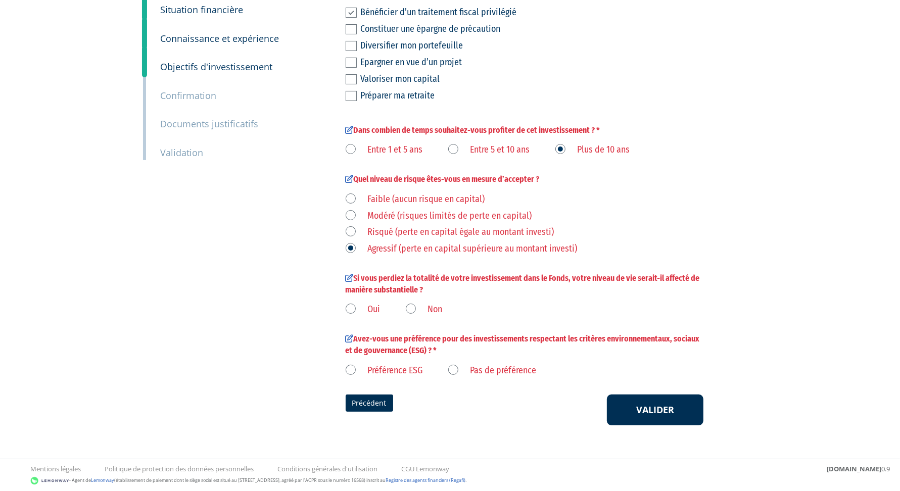
click at [405, 306] on div "Oui Non" at bounding box center [524, 308] width 358 height 17
click at [415, 308] on label "Non" at bounding box center [424, 309] width 37 height 13
click at [0, 0] on input "Non" at bounding box center [0, 0] width 0 height 0
drag, startPoint x: 459, startPoint y: 362, endPoint x: 455, endPoint y: 366, distance: 5.7
click at [456, 364] on div "Préférence ESG Pas de préférence" at bounding box center [524, 369] width 358 height 17
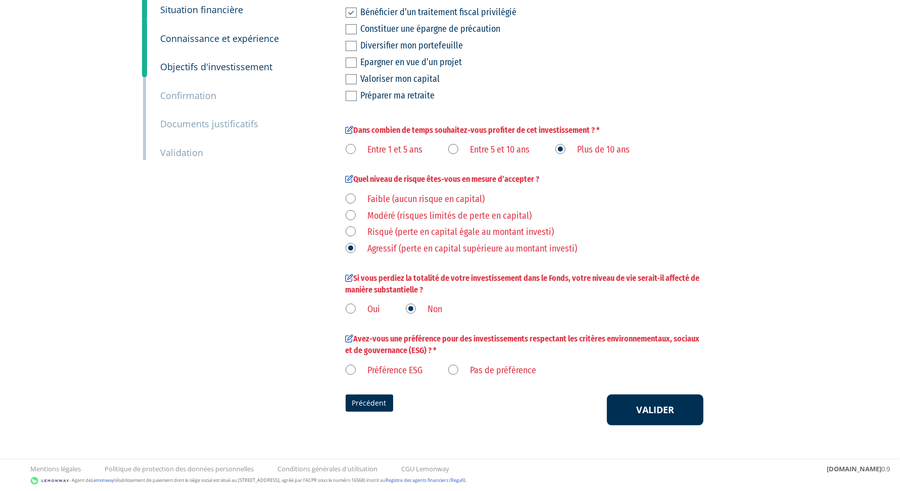
click at [454, 372] on label "Pas de préférence" at bounding box center [492, 370] width 88 height 13
click at [0, 0] on préférence "Pas de préférence" at bounding box center [0, 0] width 0 height 0
click at [656, 413] on button "Valider" at bounding box center [655, 409] width 96 height 31
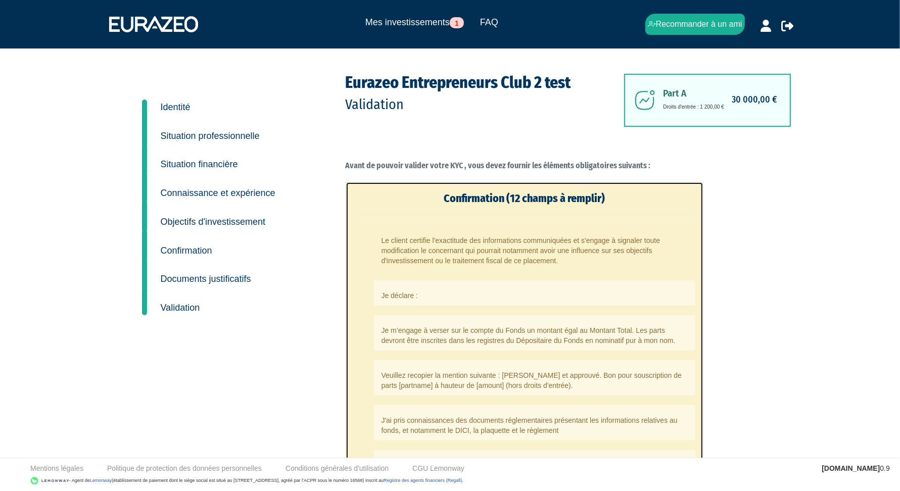
click at [423, 246] on li "Le client certifie l'exactitude des informations communiquées et s'engage à sig…" at bounding box center [534, 247] width 321 height 45
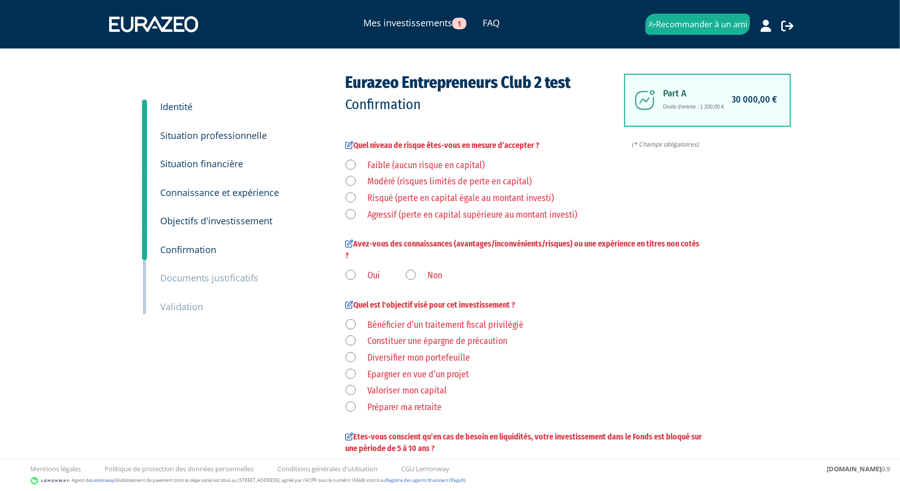
click at [380, 217] on label "Agressif (perte en capital supérieure au montant investi)" at bounding box center [461, 215] width 232 height 13
click at [0, 0] on investi\) "Agressif (perte en capital supérieure au montant investi)" at bounding box center [0, 0] width 0 height 0
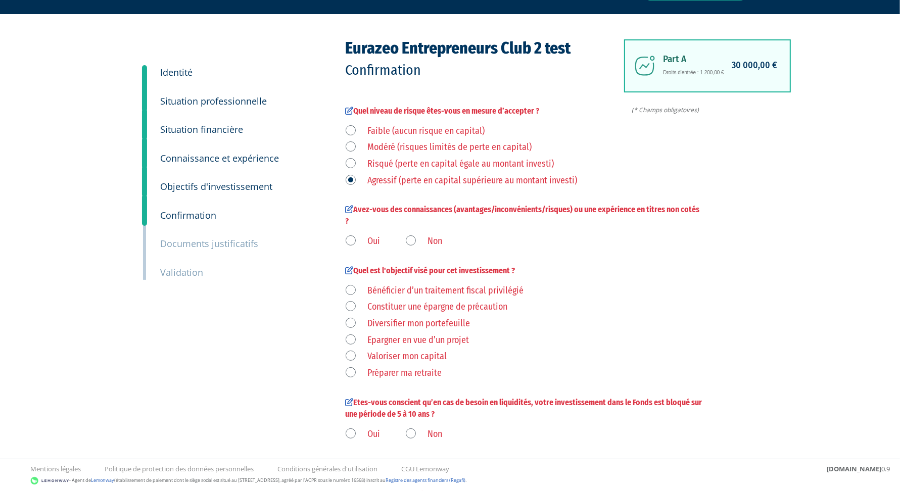
scroll to position [133, 0]
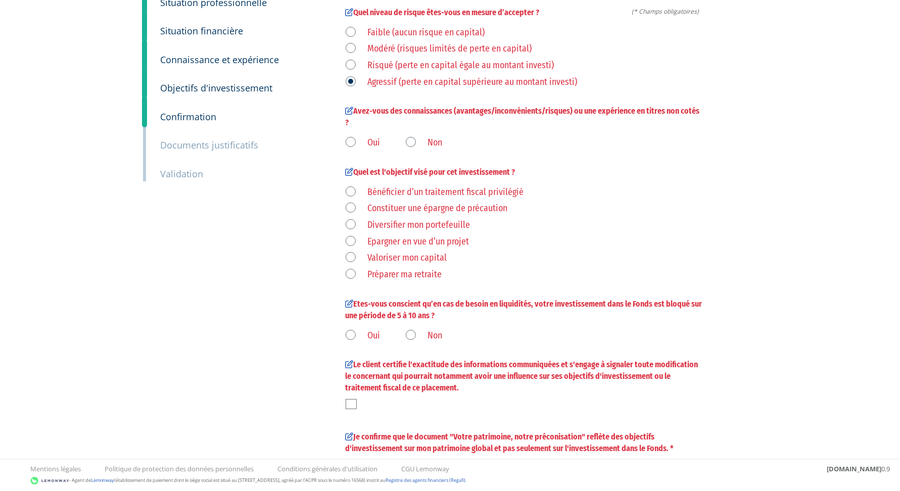
click at [354, 144] on label "Oui" at bounding box center [362, 142] width 35 height 13
click at [0, 0] on input "Oui" at bounding box center [0, 0] width 0 height 0
click at [414, 190] on label "Bénéficier d’un traitement fiscal privilégié" at bounding box center [434, 192] width 178 height 13
click at [0, 0] on privilégié "Bénéficier d’un traitement fiscal privilégié" at bounding box center [0, 0] width 0 height 0
click at [350, 334] on label "Oui" at bounding box center [362, 335] width 35 height 13
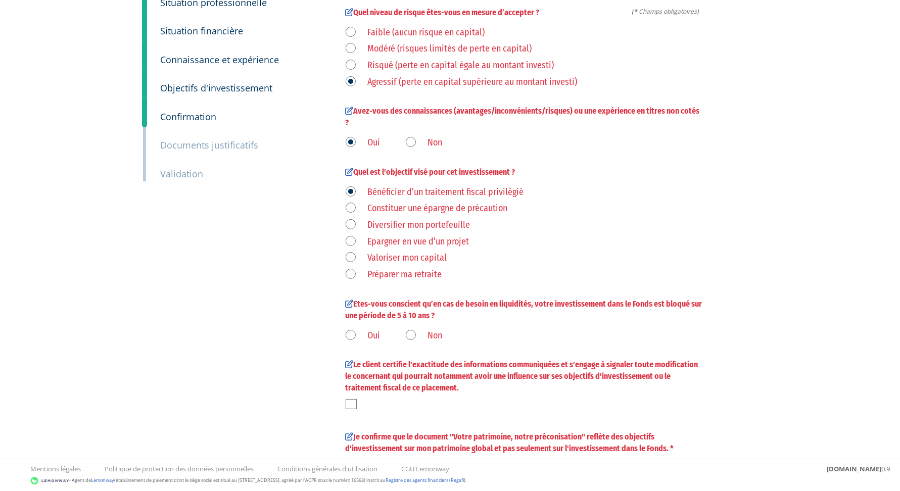
click at [0, 0] on input "Oui" at bounding box center [0, 0] width 0 height 0
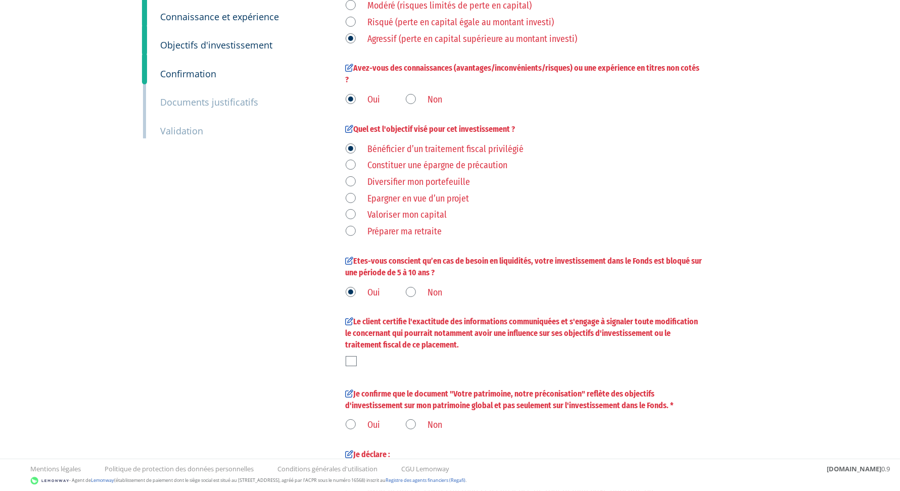
scroll to position [355, 0]
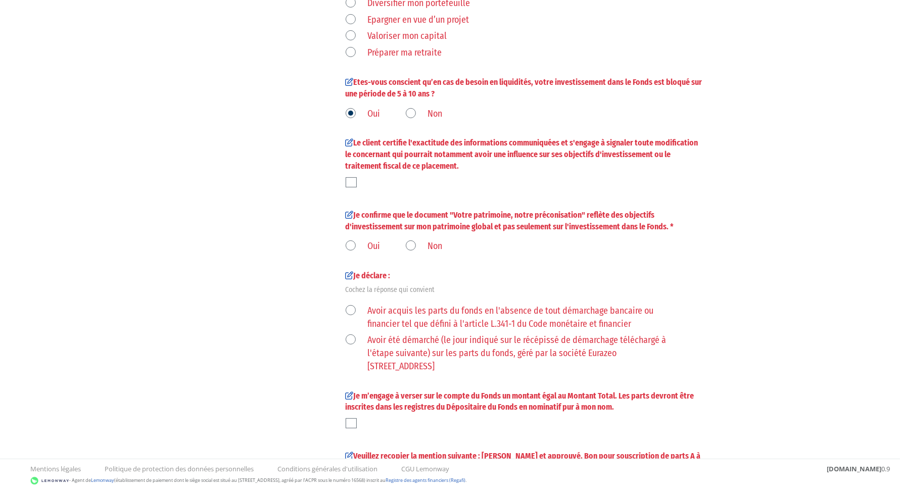
click at [349, 243] on label "Oui" at bounding box center [362, 246] width 35 height 13
click at [0, 0] on input "Oui" at bounding box center [0, 0] width 0 height 0
click at [350, 182] on label at bounding box center [350, 182] width 11 height 10
click at [0, 0] on input "checkbox" at bounding box center [0, 0] width 0 height 0
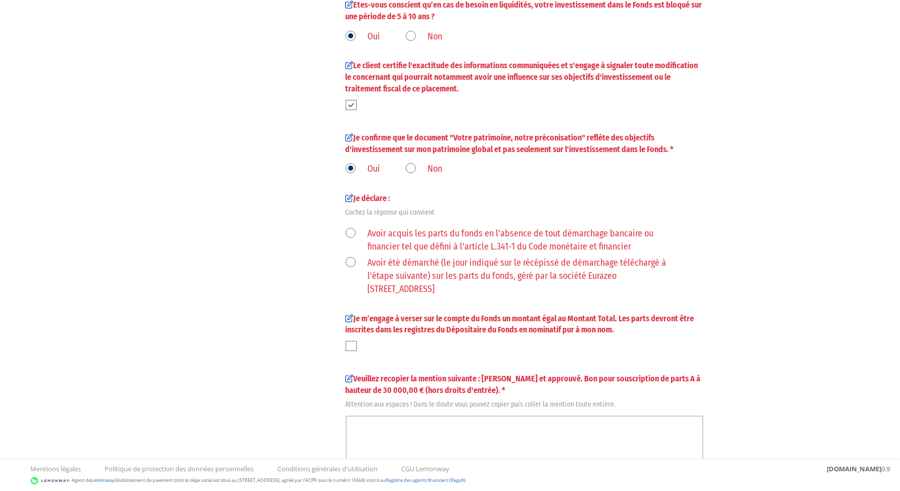
scroll to position [433, 0]
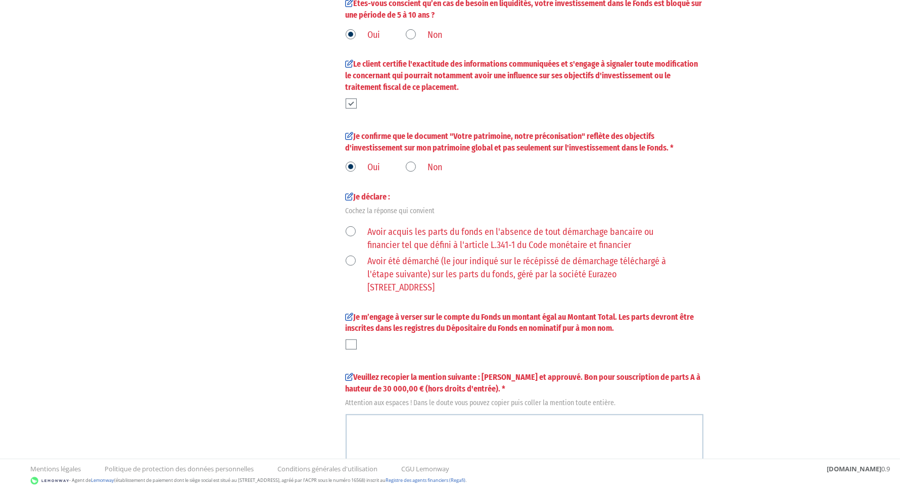
click at [356, 229] on label "Avoir acquis les parts du fonds en l'absence de tout démarchage bancaire ou fin…" at bounding box center [512, 239] width 334 height 26
click at [0, 0] on financier "Avoir acquis les parts du fonds en l'absence de tout démarchage bancaire ou fin…" at bounding box center [0, 0] width 0 height 0
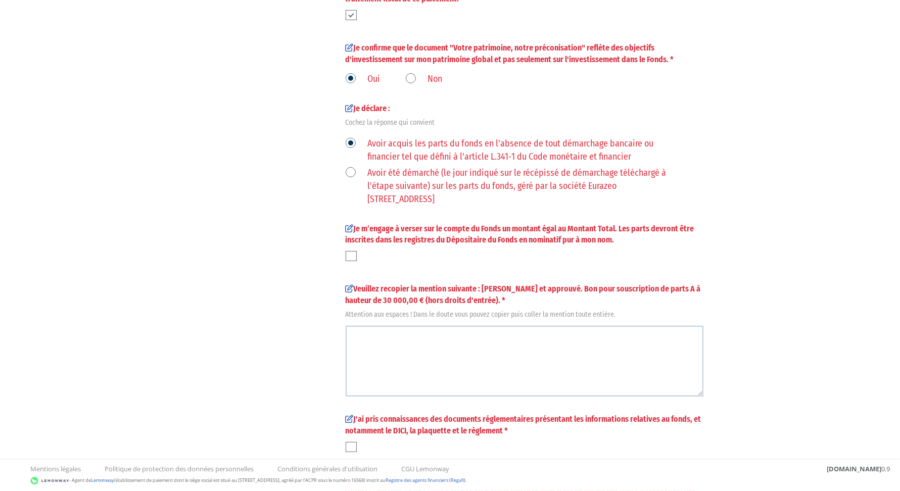
click at [353, 254] on label at bounding box center [350, 256] width 11 height 10
click at [0, 0] on input "checkbox" at bounding box center [0, 0] width 0 height 0
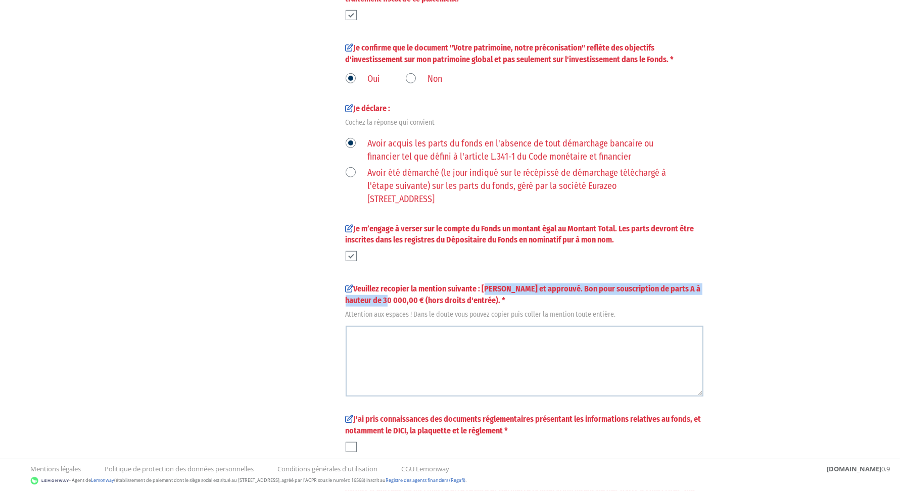
drag, startPoint x: 483, startPoint y: 288, endPoint x: 374, endPoint y: 304, distance: 110.2
click at [374, 304] on label "Veuillez recopier la mention suivante : Lu et approuvé. Bon pour souscription d…" at bounding box center [524, 299] width 358 height 33
copy label "Lu et approuvé. Bon pour souscription de parts A à hauteur de 30 000,00 €"
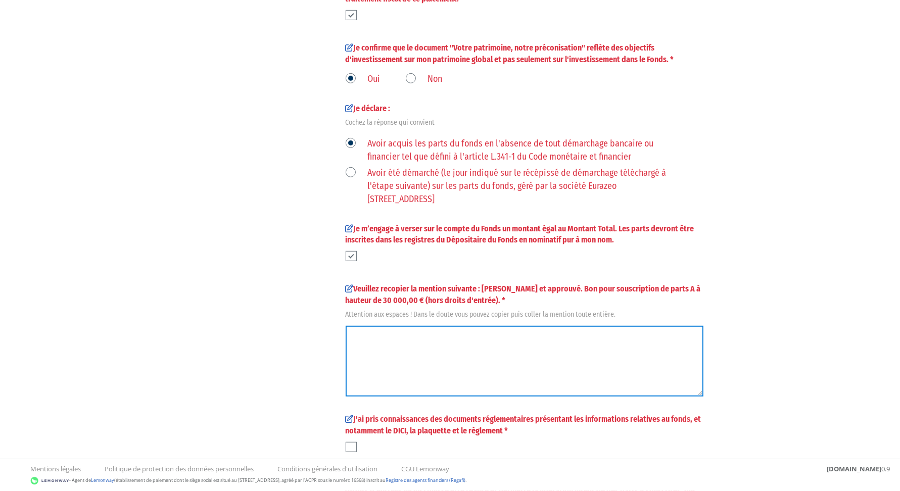
click at [415, 342] on textarea at bounding box center [524, 361] width 358 height 71
paste textarea "Lu et approuvé. Bon pour souscription de parts A à hauteur de 30 000,00 €"
drag, startPoint x: 499, startPoint y: 332, endPoint x: 332, endPoint y: 334, distance: 166.7
click at [332, 334] on div "1 Identité 2 Situation professionnelle 3 Situation financière 4 Confirmation" at bounding box center [450, 101] width 634 height 1098
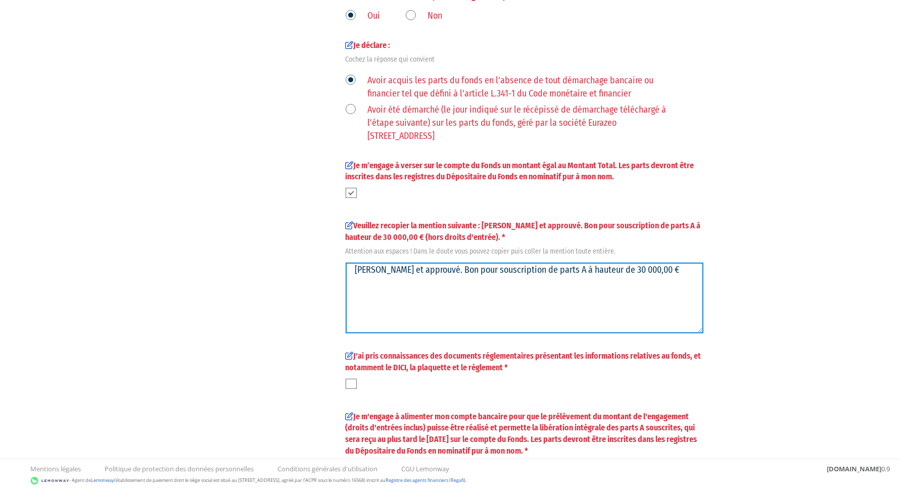
scroll to position [586, 0]
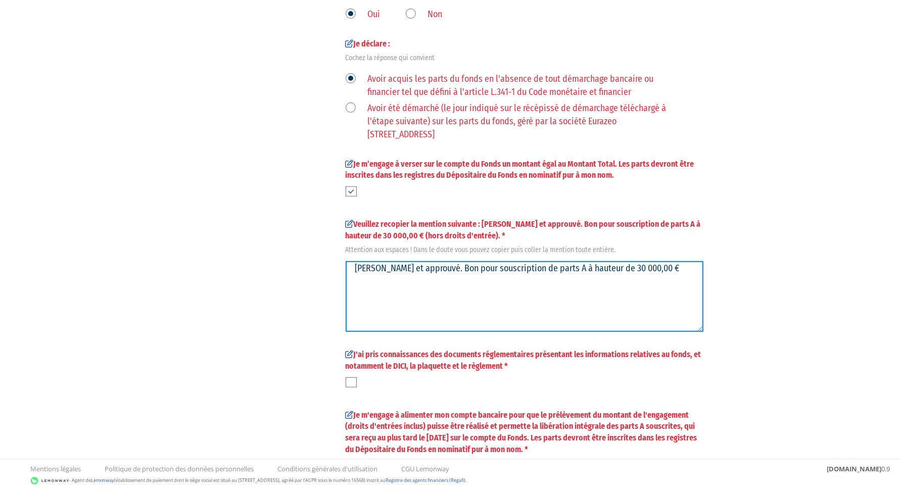
type textarea "Lu et approuvé. Bon pour souscription de parts A à hauteur de 30 000,00 €"
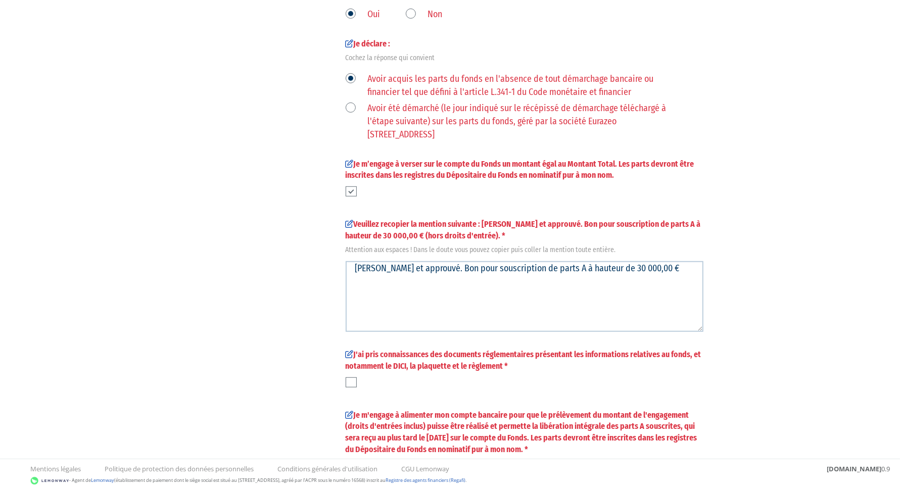
click at [353, 377] on label at bounding box center [350, 382] width 11 height 10
click at [0, 0] on input "checkbox" at bounding box center [0, 0] width 0 height 0
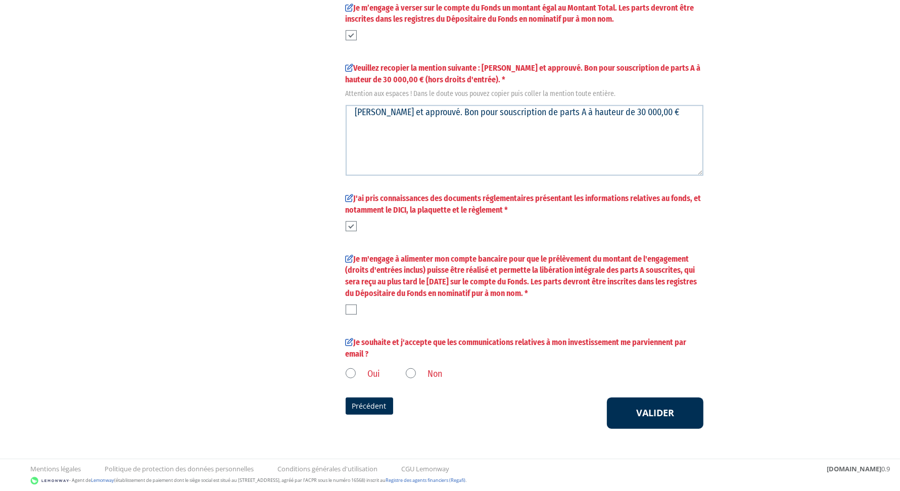
scroll to position [746, 0]
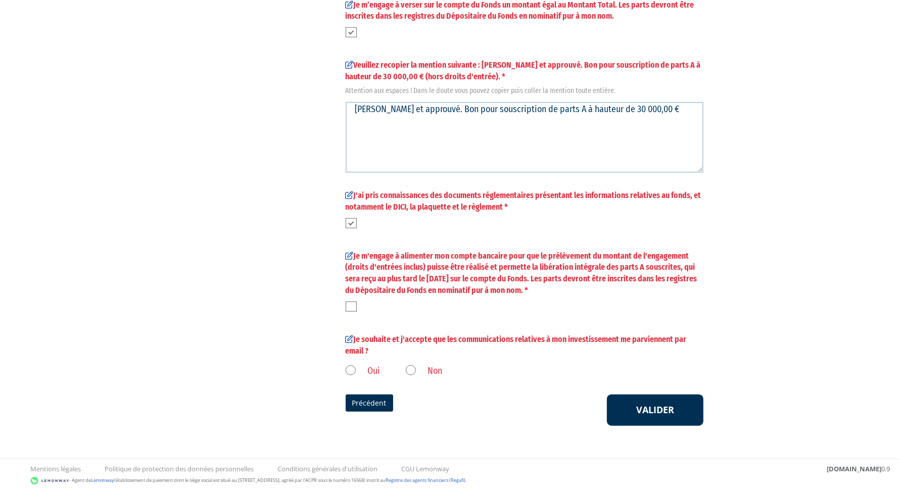
click at [350, 305] on label at bounding box center [350, 307] width 11 height 10
click at [0, 0] on input "checkbox" at bounding box center [0, 0] width 0 height 0
click at [348, 367] on label "Oui" at bounding box center [362, 371] width 35 height 13
click at [0, 0] on input "Oui" at bounding box center [0, 0] width 0 height 0
click at [616, 404] on button "Valider" at bounding box center [655, 409] width 96 height 31
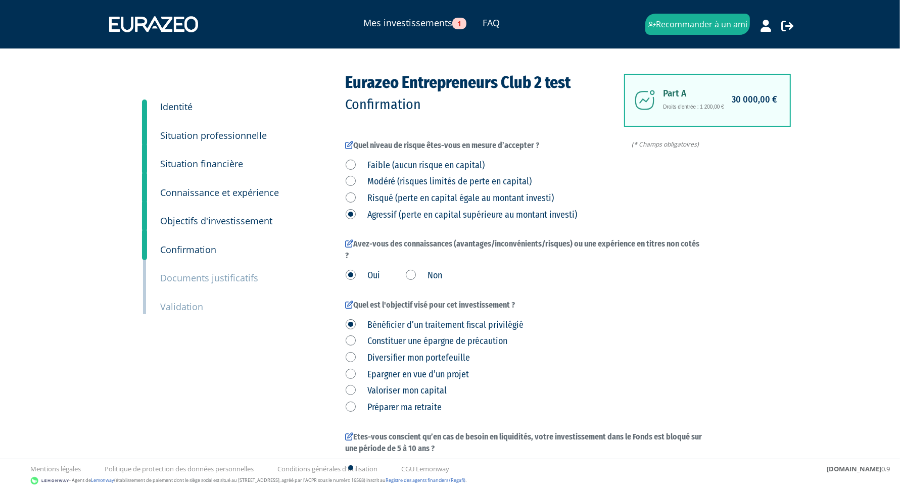
click at [198, 275] on small "Documents justificatifs" at bounding box center [210, 278] width 98 height 12
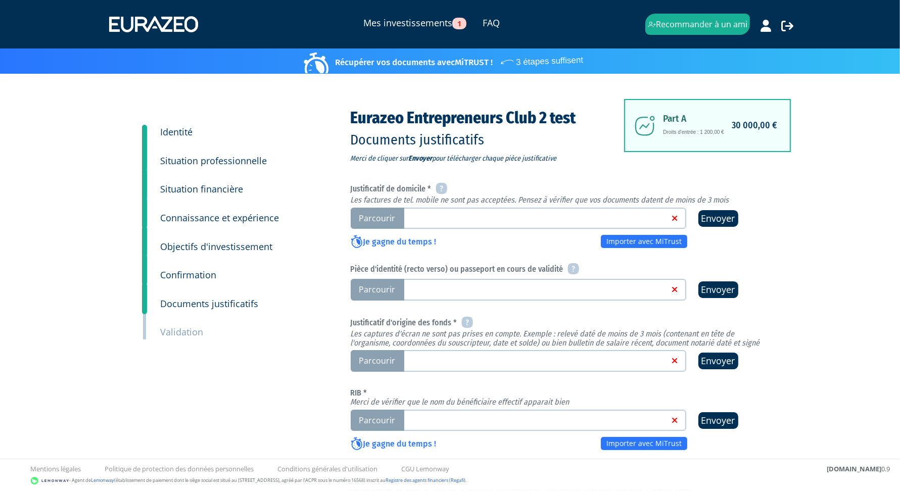
click at [453, 214] on link at bounding box center [535, 218] width 268 height 10
click at [0, 0] on input "Parcourir" at bounding box center [0, 0] width 0 height 0
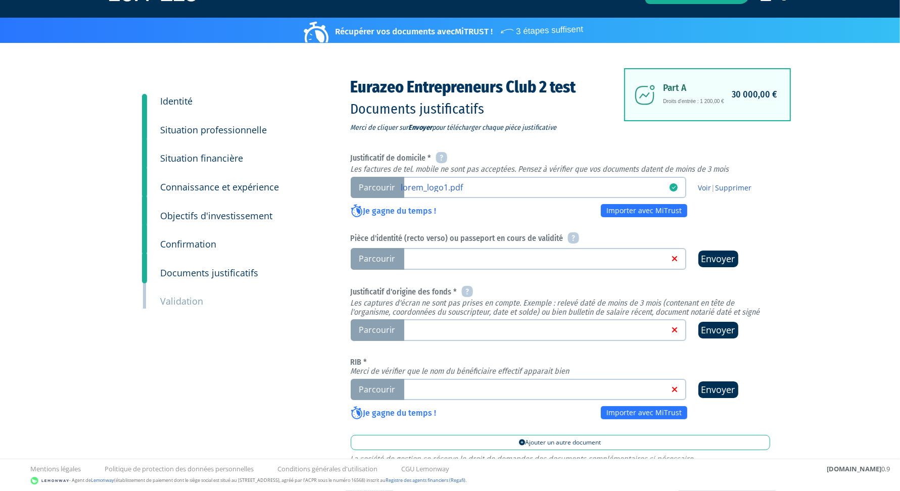
scroll to position [54, 0]
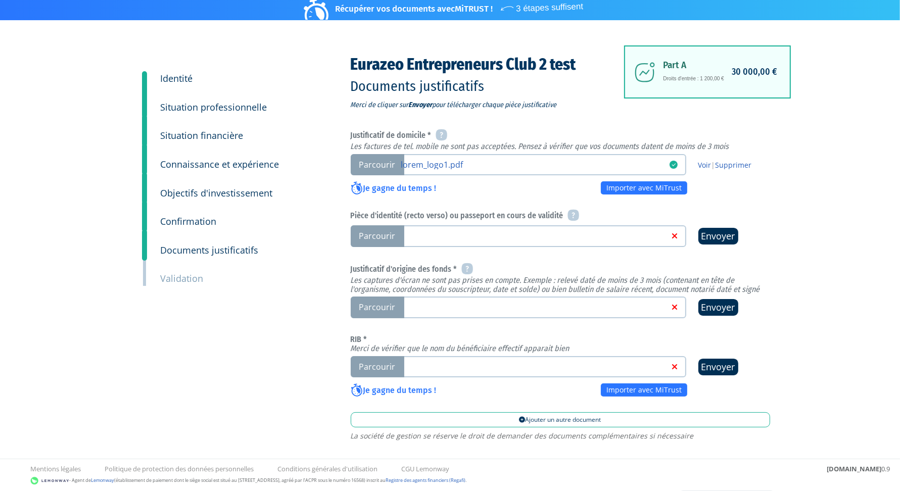
click at [451, 307] on link at bounding box center [535, 307] width 268 height 10
click at [0, 0] on input "Parcourir" at bounding box center [0, 0] width 0 height 0
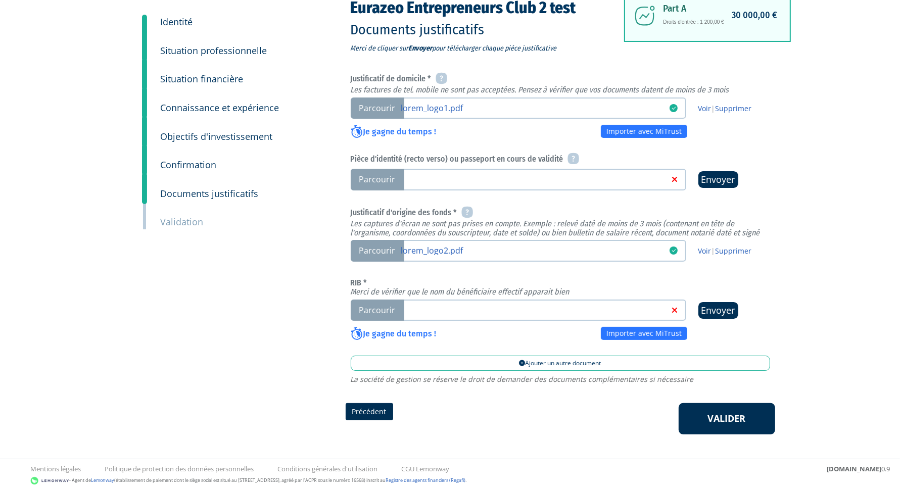
scroll to position [118, 0]
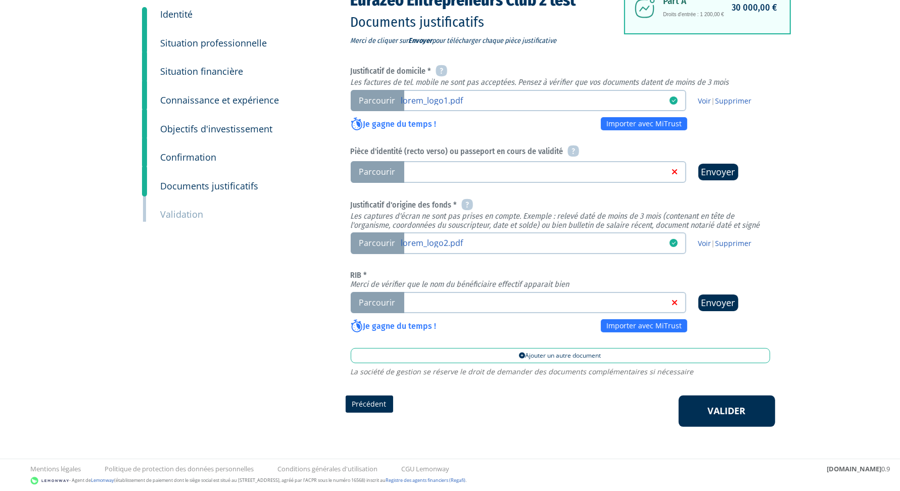
click at [486, 301] on link at bounding box center [535, 302] width 268 height 10
click at [0, 0] on input "Parcourir" at bounding box center [0, 0] width 0 height 0
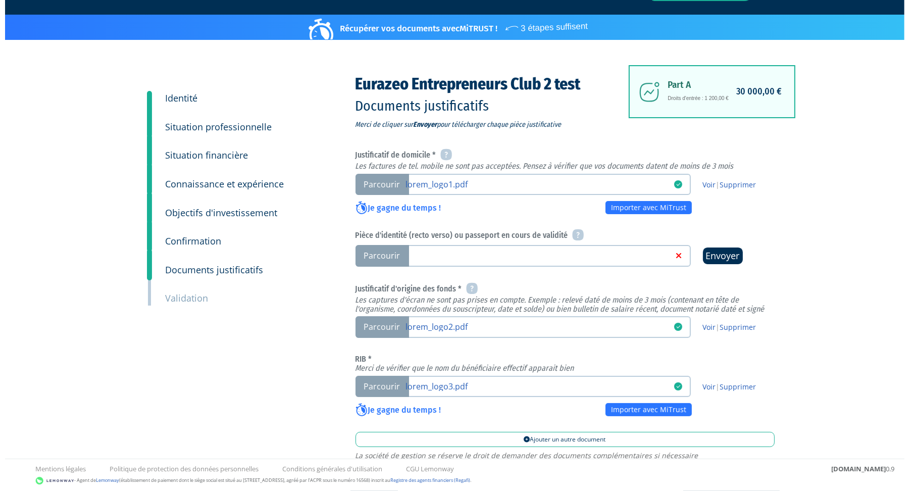
scroll to position [118, 0]
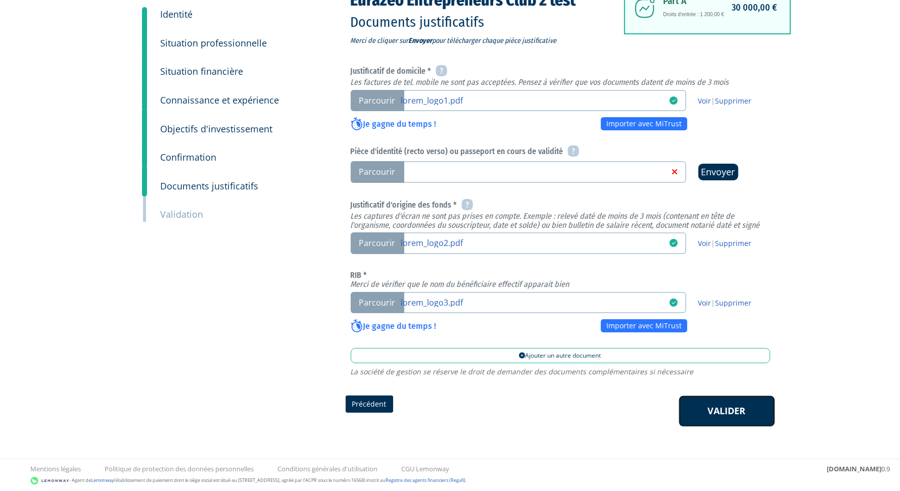
click at [713, 406] on link "Valider" at bounding box center [726, 410] width 96 height 31
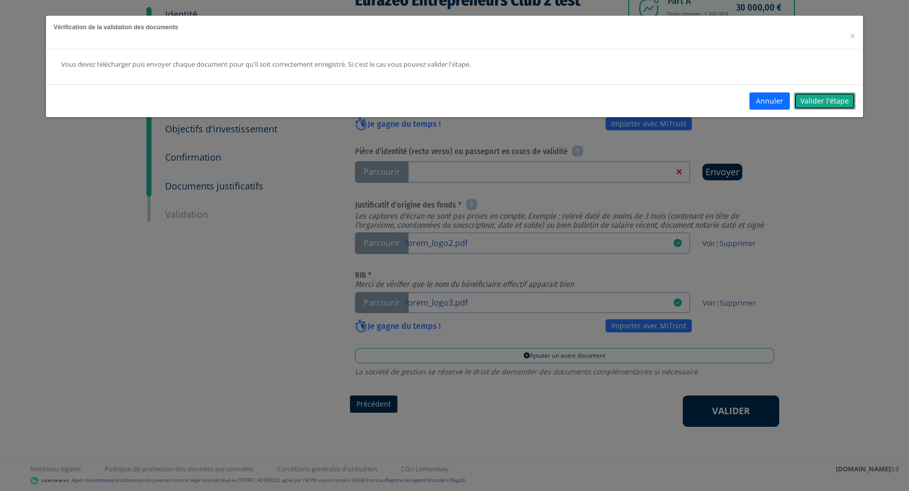
click at [823, 98] on link "Valider l'étape" at bounding box center [825, 100] width 62 height 17
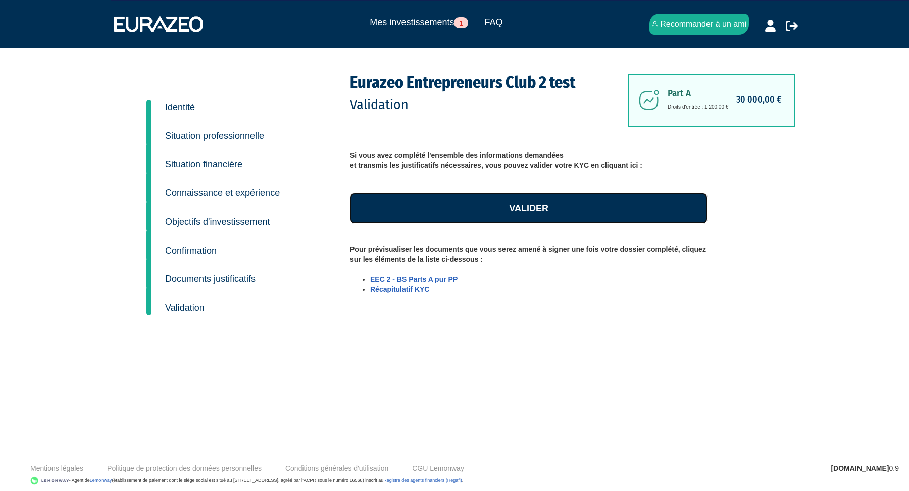
click at [541, 208] on link "Valider" at bounding box center [529, 208] width 358 height 31
